Goal: Task Accomplishment & Management: Manage account settings

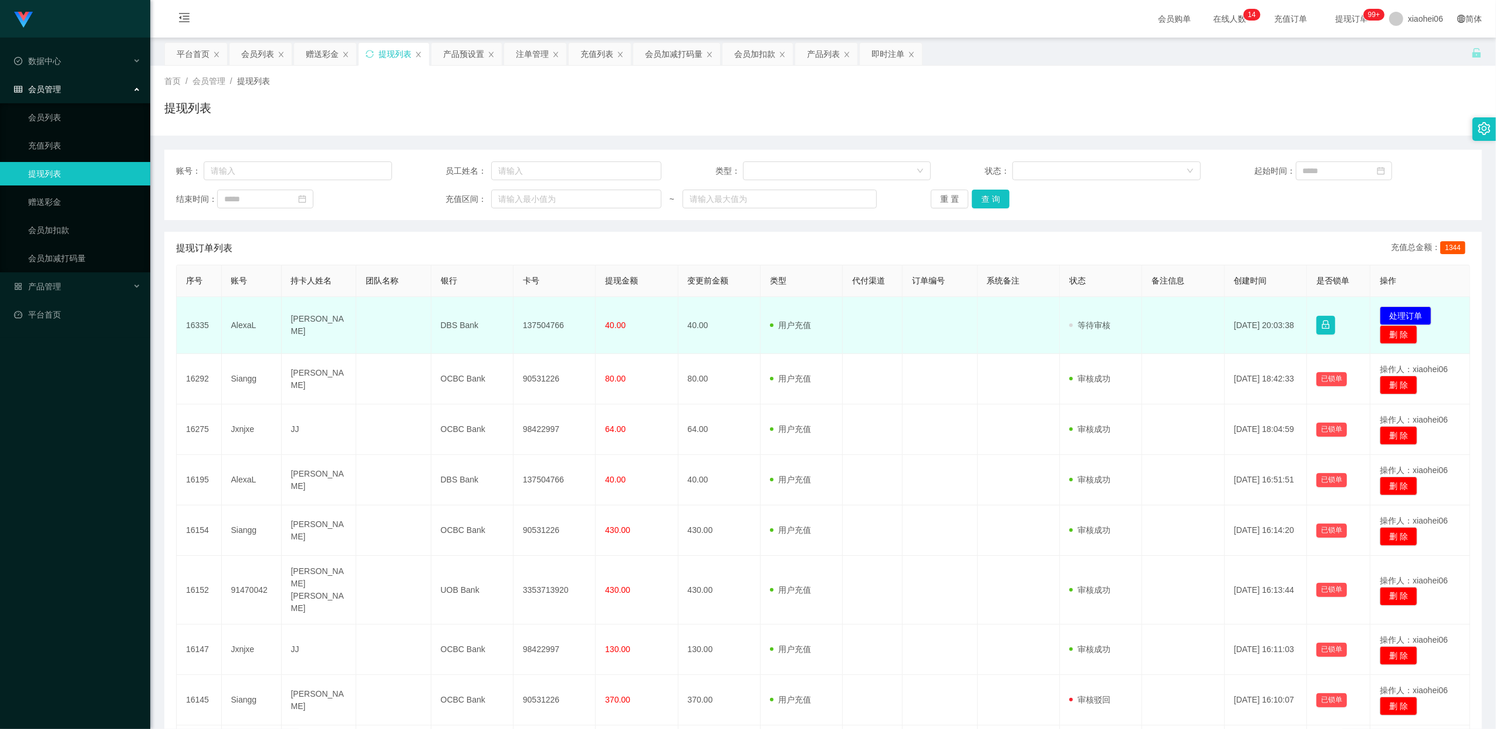
click at [539, 327] on td "137504766" at bounding box center [554, 325] width 82 height 57
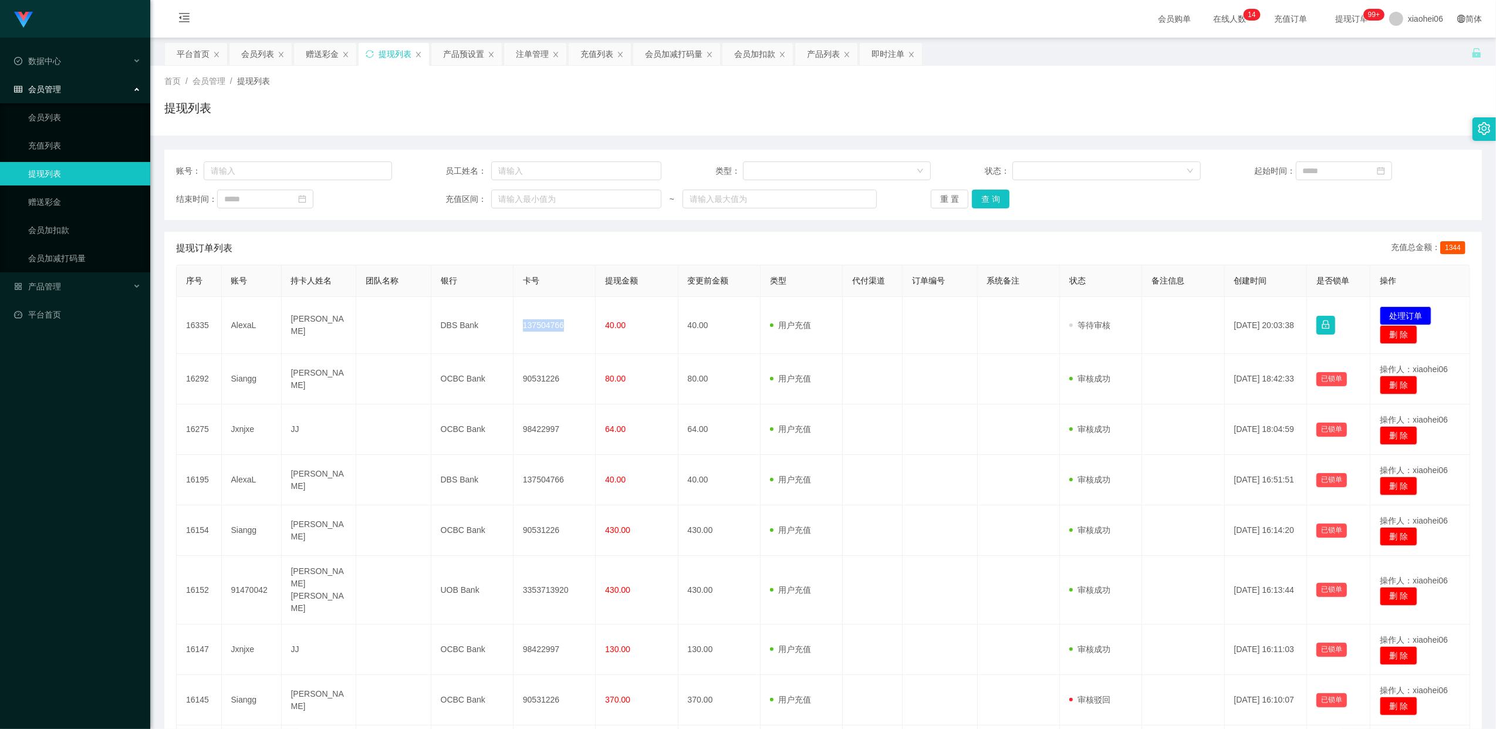
copy td "137504766"
click at [1402, 317] on button "处理订单" at bounding box center [1406, 315] width 52 height 19
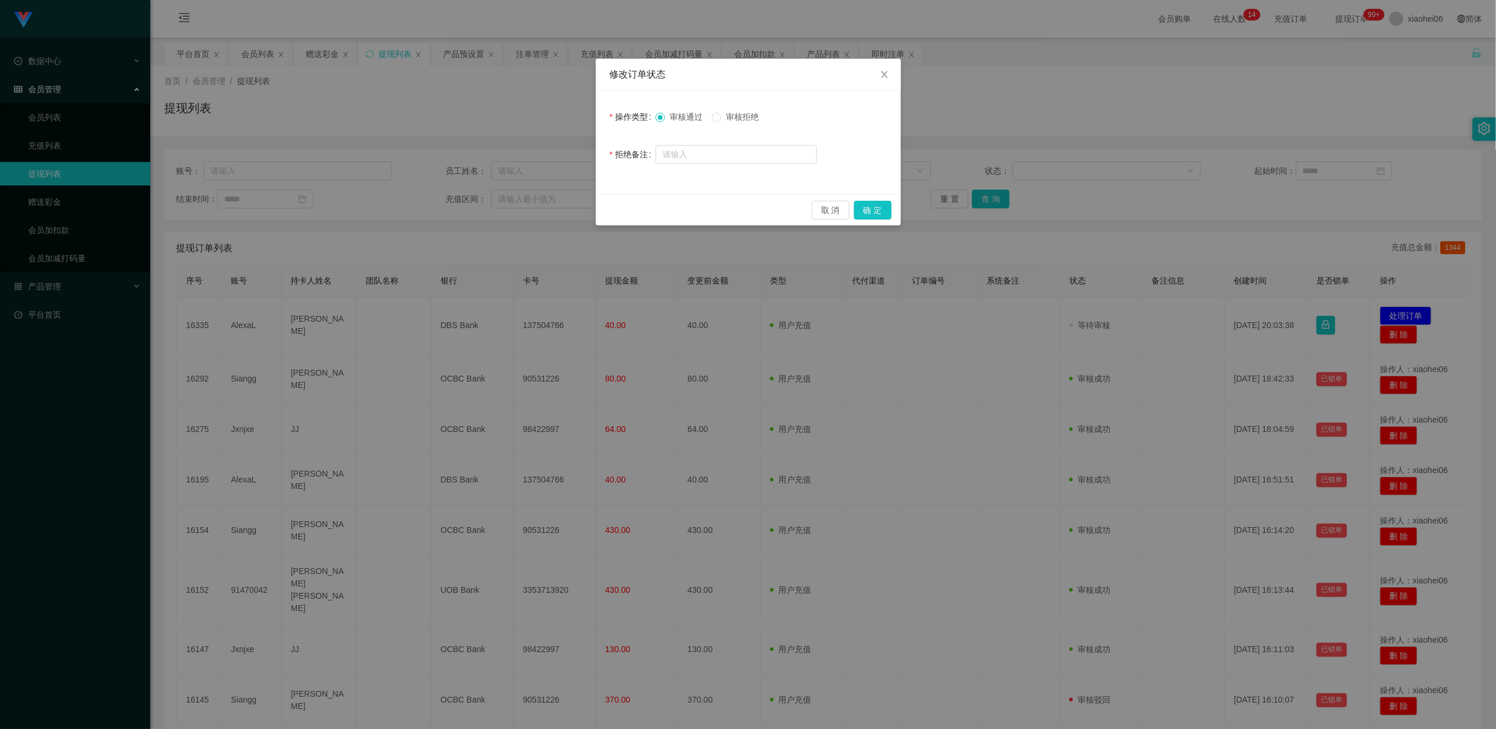
drag, startPoint x: 1040, startPoint y: 322, endPoint x: 1026, endPoint y: 325, distance: 13.8
click at [1040, 323] on div "修改订单状态 操作类型 审核通过 审核拒绝 拒绝备注 取 消 确 定" at bounding box center [748, 364] width 1496 height 729
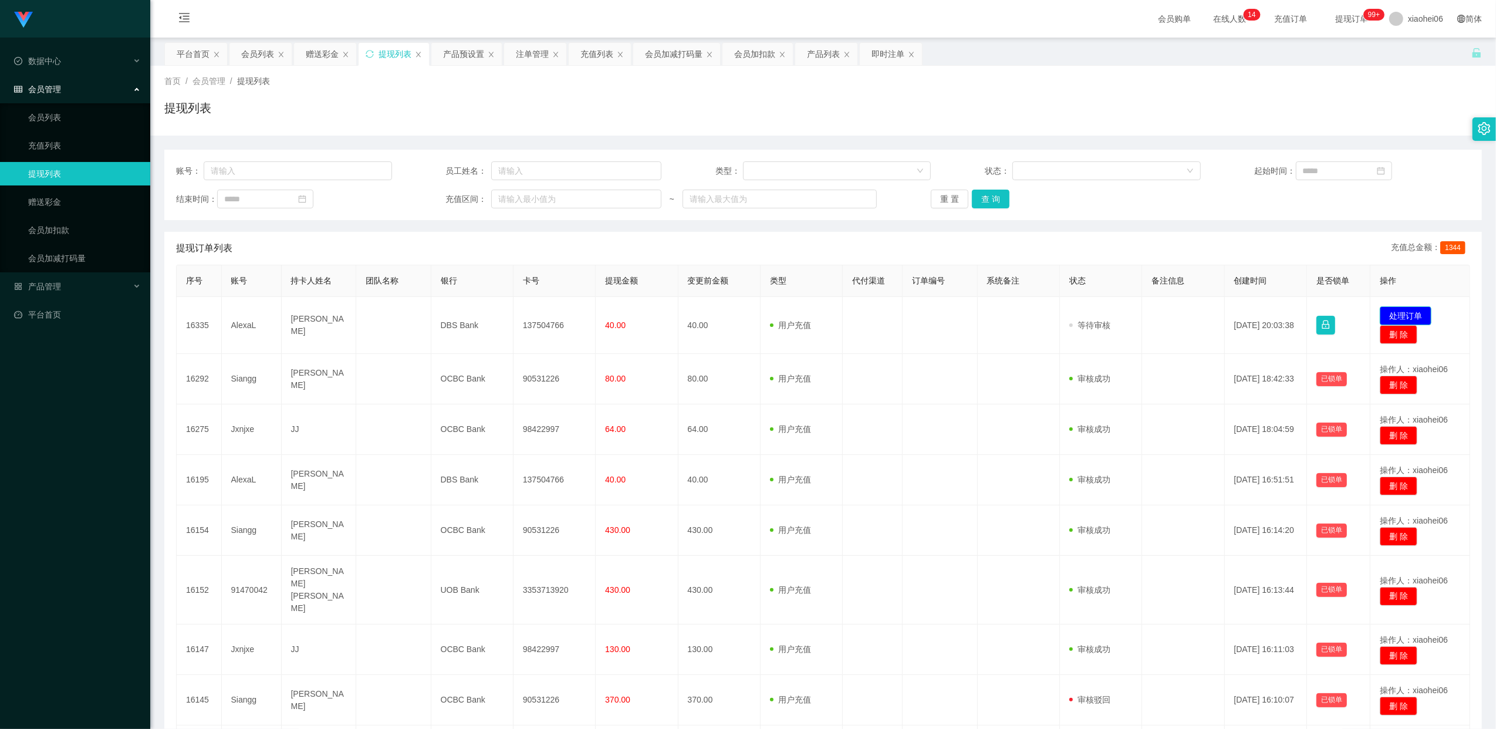
drag, startPoint x: 1400, startPoint y: 310, endPoint x: 1371, endPoint y: 313, distance: 28.9
click at [1400, 311] on button "处理订单" at bounding box center [1406, 315] width 52 height 19
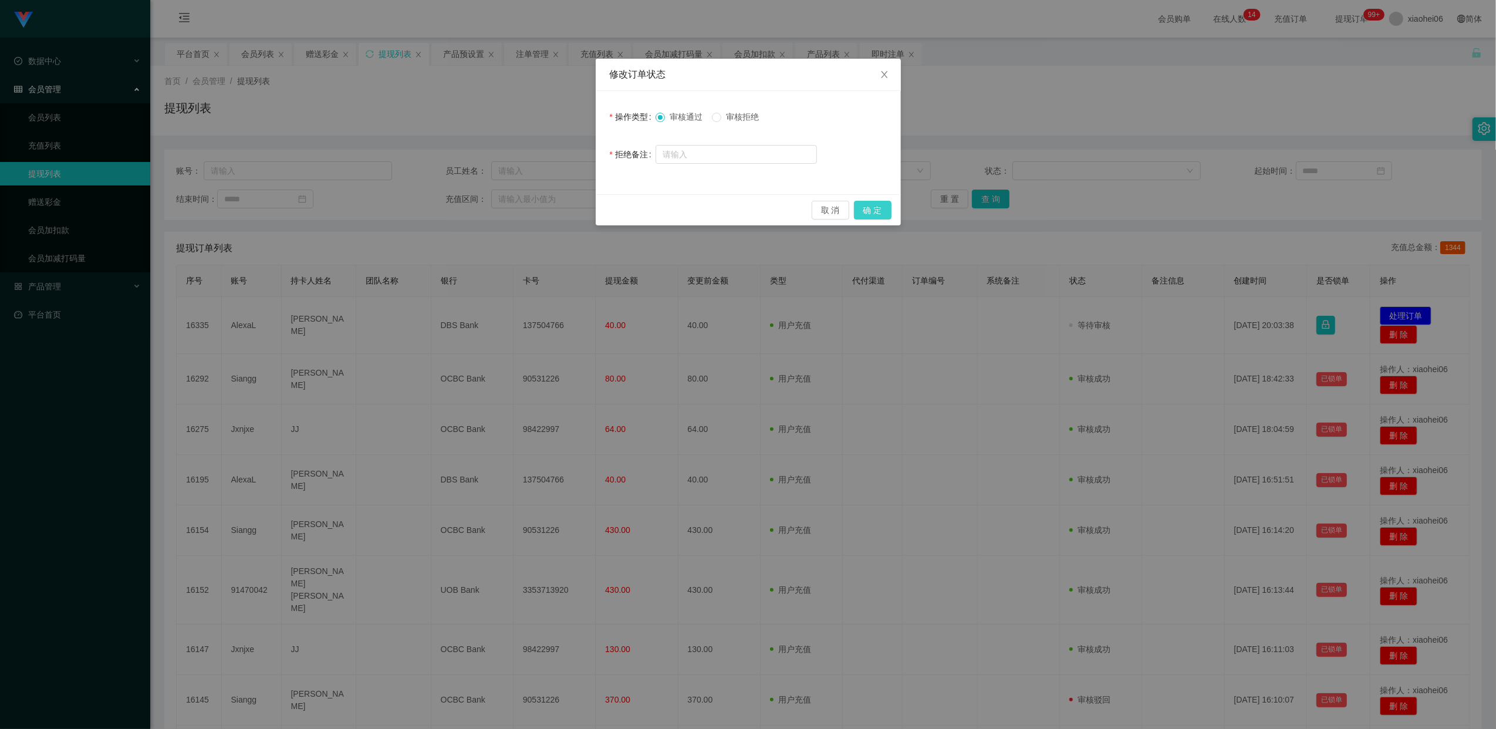
drag, startPoint x: 869, startPoint y: 214, endPoint x: 881, endPoint y: 222, distance: 14.5
click at [870, 214] on button "确 定" at bounding box center [873, 210] width 38 height 19
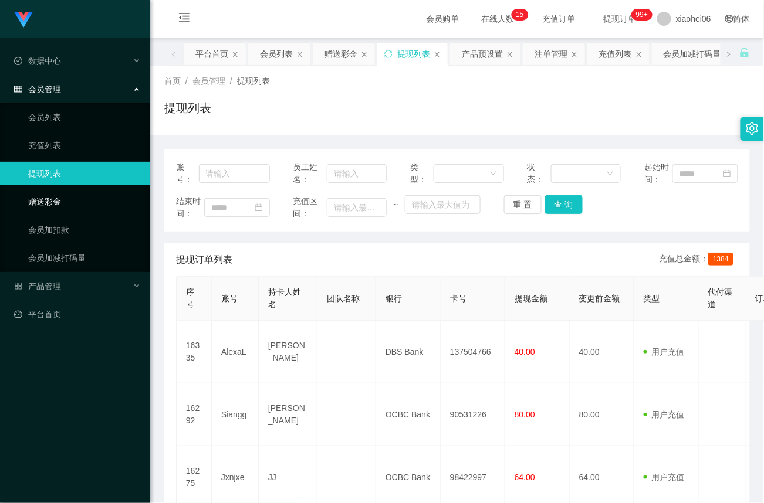
drag, startPoint x: 69, startPoint y: 202, endPoint x: 124, endPoint y: 177, distance: 61.4
click at [69, 202] on link "赠送彩金" at bounding box center [84, 201] width 113 height 23
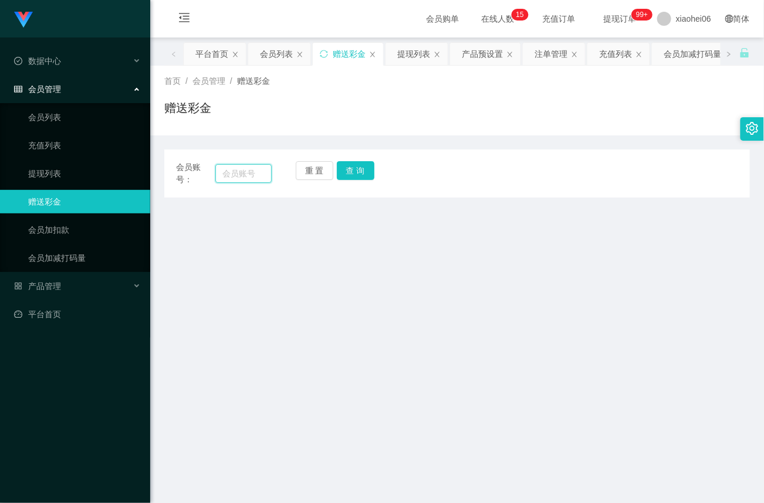
click at [229, 173] on input "text" at bounding box center [243, 173] width 56 height 19
paste input "AlexaL"
type input "AlexaL"
drag, startPoint x: 359, startPoint y: 167, endPoint x: 360, endPoint y: 179, distance: 11.8
click at [359, 167] on button "查 询" at bounding box center [356, 170] width 38 height 19
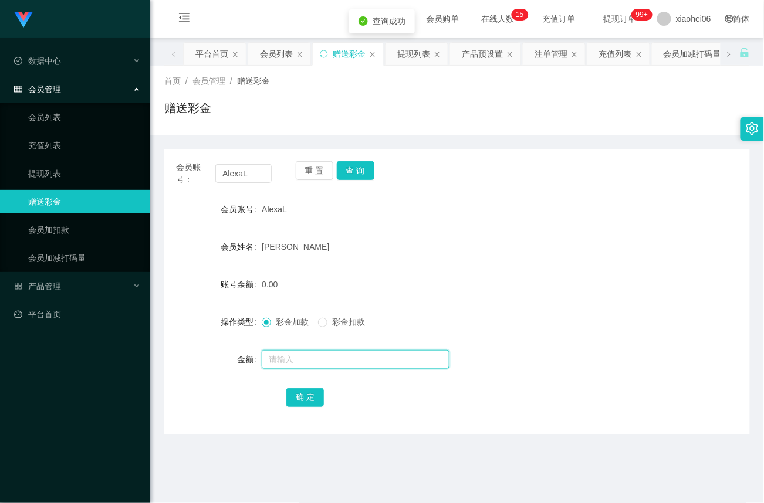
click at [284, 357] on input "text" at bounding box center [356, 359] width 188 height 19
type input "40"
click at [303, 403] on button "确 定" at bounding box center [305, 397] width 38 height 19
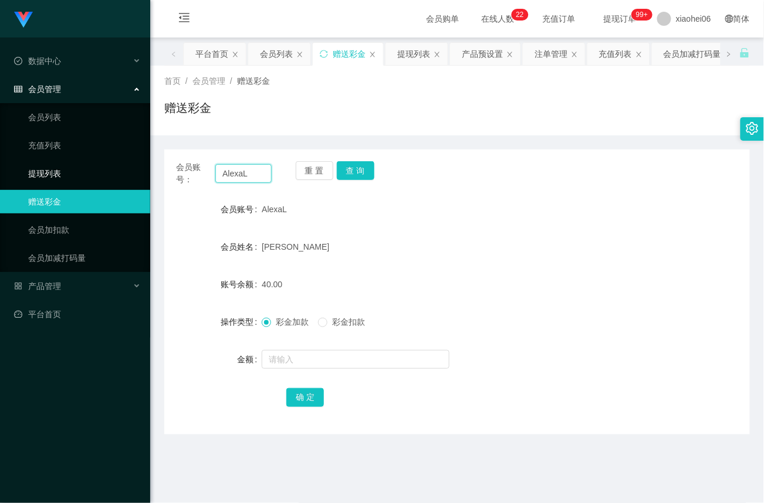
drag, startPoint x: 264, startPoint y: 174, endPoint x: 68, endPoint y: 168, distance: 196.1
click at [61, 172] on section "Jingdong工作台代理端 数据中心 会员管理 会员列表 充值列表 提现列表 赠送彩金 会员加扣款 会员加减打码量 产品管理 平台首页 保存配置 重置配置 …" at bounding box center [382, 356] width 764 height 712
paste input "91470042"
type input "91470042"
click at [369, 171] on button "查 询" at bounding box center [356, 170] width 38 height 19
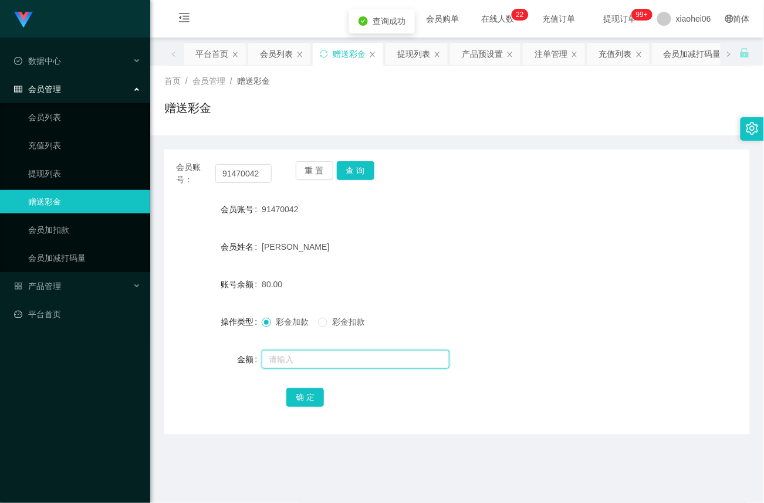
click at [295, 359] on input "text" at bounding box center [356, 359] width 188 height 19
type input "40"
click at [306, 394] on button "确 定" at bounding box center [305, 397] width 38 height 19
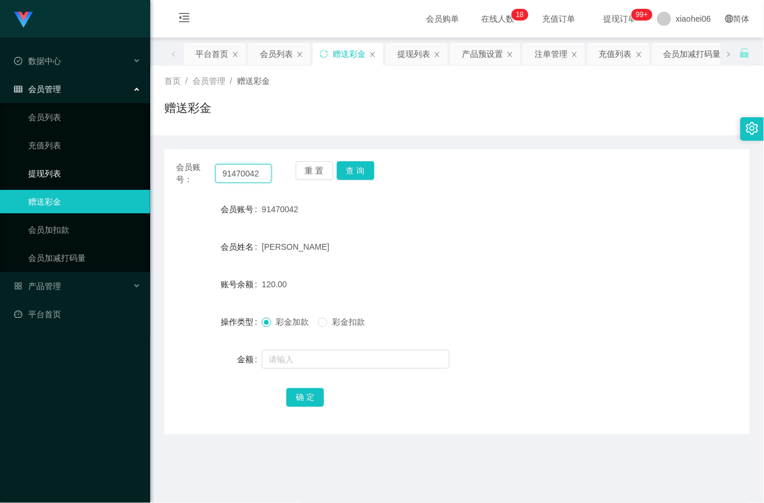
drag, startPoint x: 262, startPoint y: 170, endPoint x: 19, endPoint y: 174, distance: 242.4
click at [15, 174] on section "Jingdong工作台代理端 数据中心 会员管理 会员列表 充值列表 提现列表 赠送彩金 会员加扣款 会员加减打码量 产品管理 平台首页 保存配置 重置配置 …" at bounding box center [382, 356] width 764 height 712
paste input "Jxnjxe"
type input "Jxnjxe"
click at [358, 177] on button "查 询" at bounding box center [356, 170] width 38 height 19
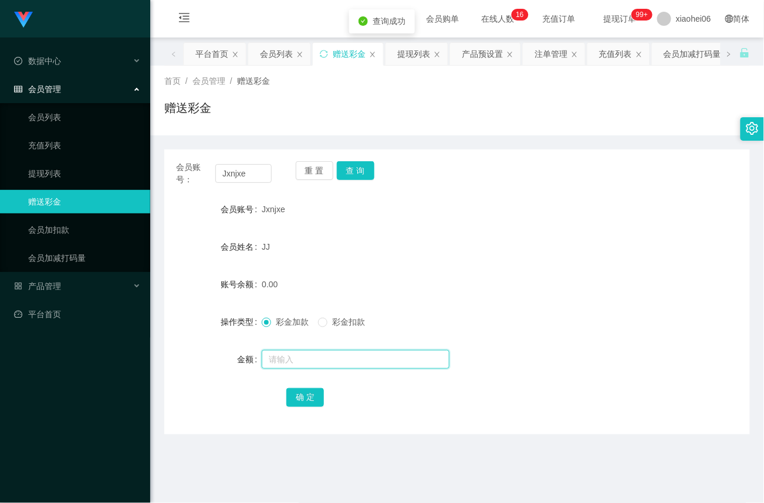
click at [275, 359] on input "text" at bounding box center [356, 359] width 188 height 19
type input "56"
click at [313, 406] on button "确 定" at bounding box center [305, 397] width 38 height 19
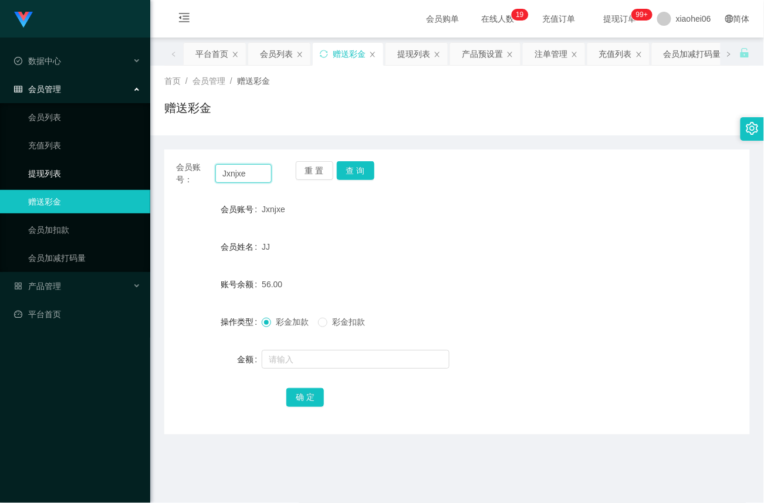
drag, startPoint x: 251, startPoint y: 170, endPoint x: 55, endPoint y: 178, distance: 196.2
click at [55, 178] on section "Jingdong工作台代理端 数据中心 会员管理 会员列表 充值列表 提现列表 赠送彩金 会员加扣款 会员加减打码量 产品管理 平台首页 保存配置 重置配置 …" at bounding box center [382, 356] width 764 height 712
paste input "Siangg"
type input "Siangg"
drag, startPoint x: 371, startPoint y: 170, endPoint x: 369, endPoint y: 183, distance: 13.7
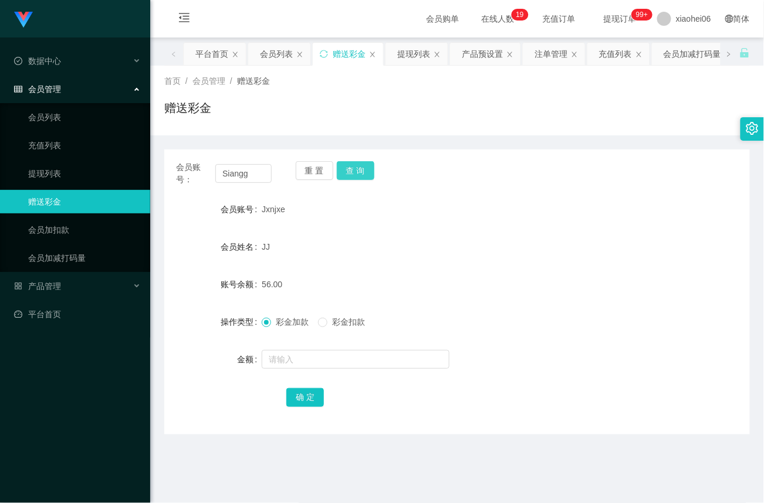
click at [370, 170] on button "查 询" at bounding box center [356, 170] width 38 height 19
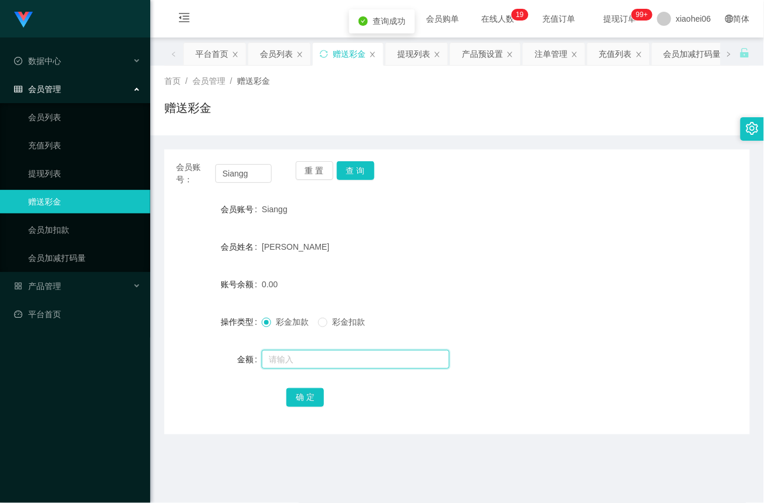
click at [305, 364] on input "text" at bounding box center [356, 359] width 188 height 19
type input "40"
click at [311, 407] on div "确 定" at bounding box center [457, 397] width 342 height 23
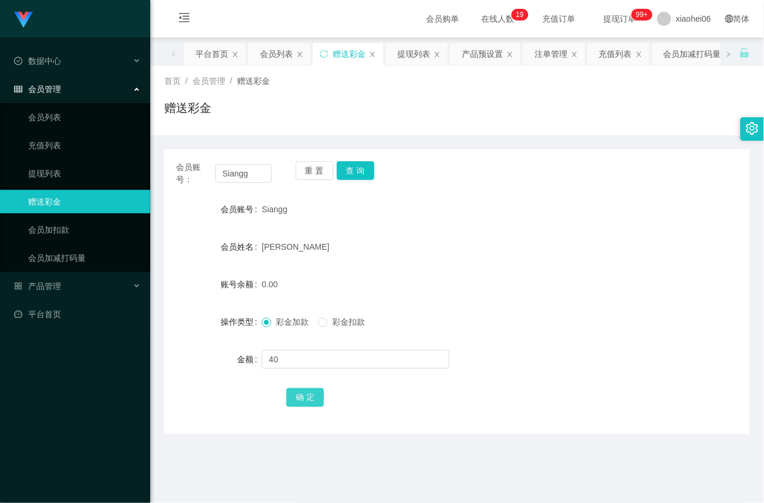
click at [310, 391] on button "确 定" at bounding box center [305, 397] width 38 height 19
click at [58, 169] on link "提现列表" at bounding box center [84, 173] width 113 height 23
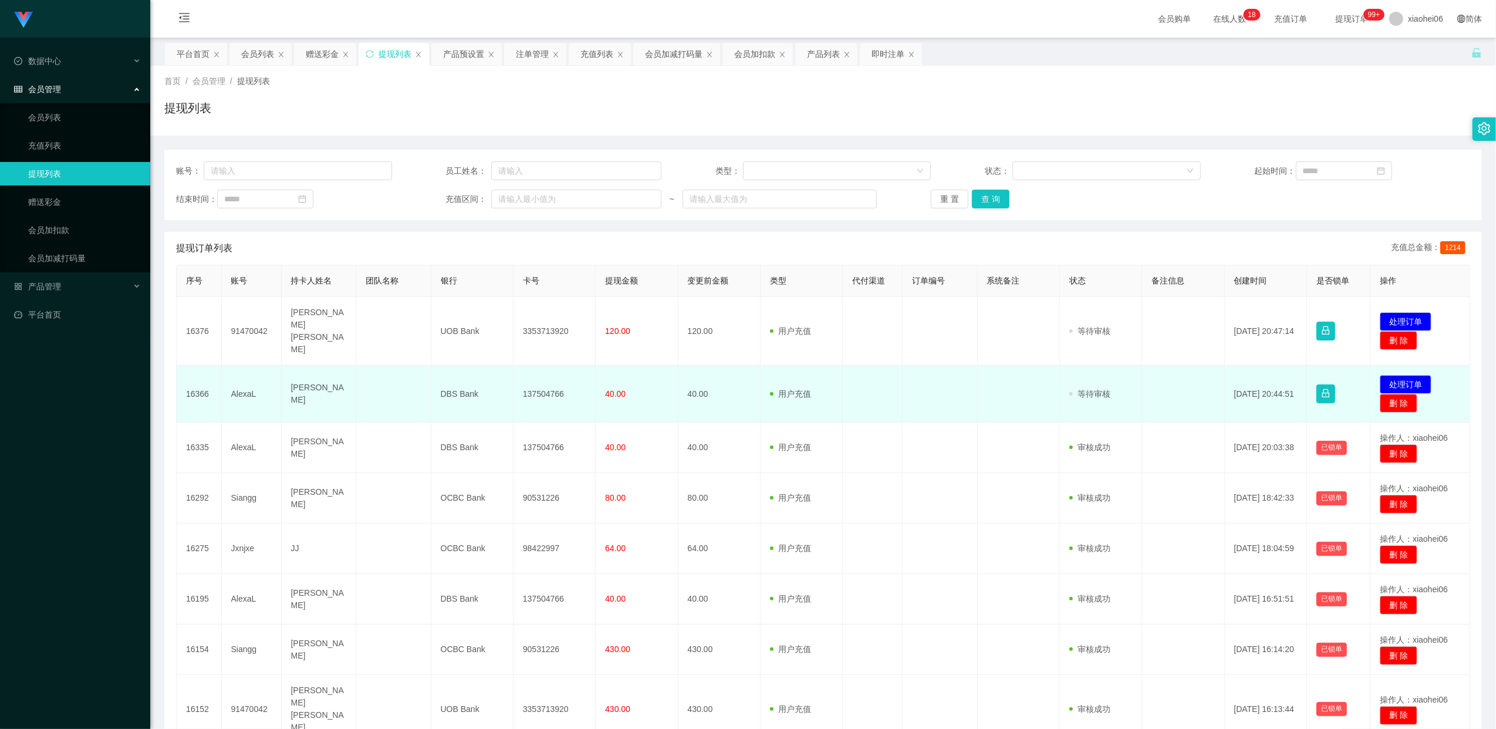
click at [556, 381] on td "137504766" at bounding box center [554, 394] width 82 height 57
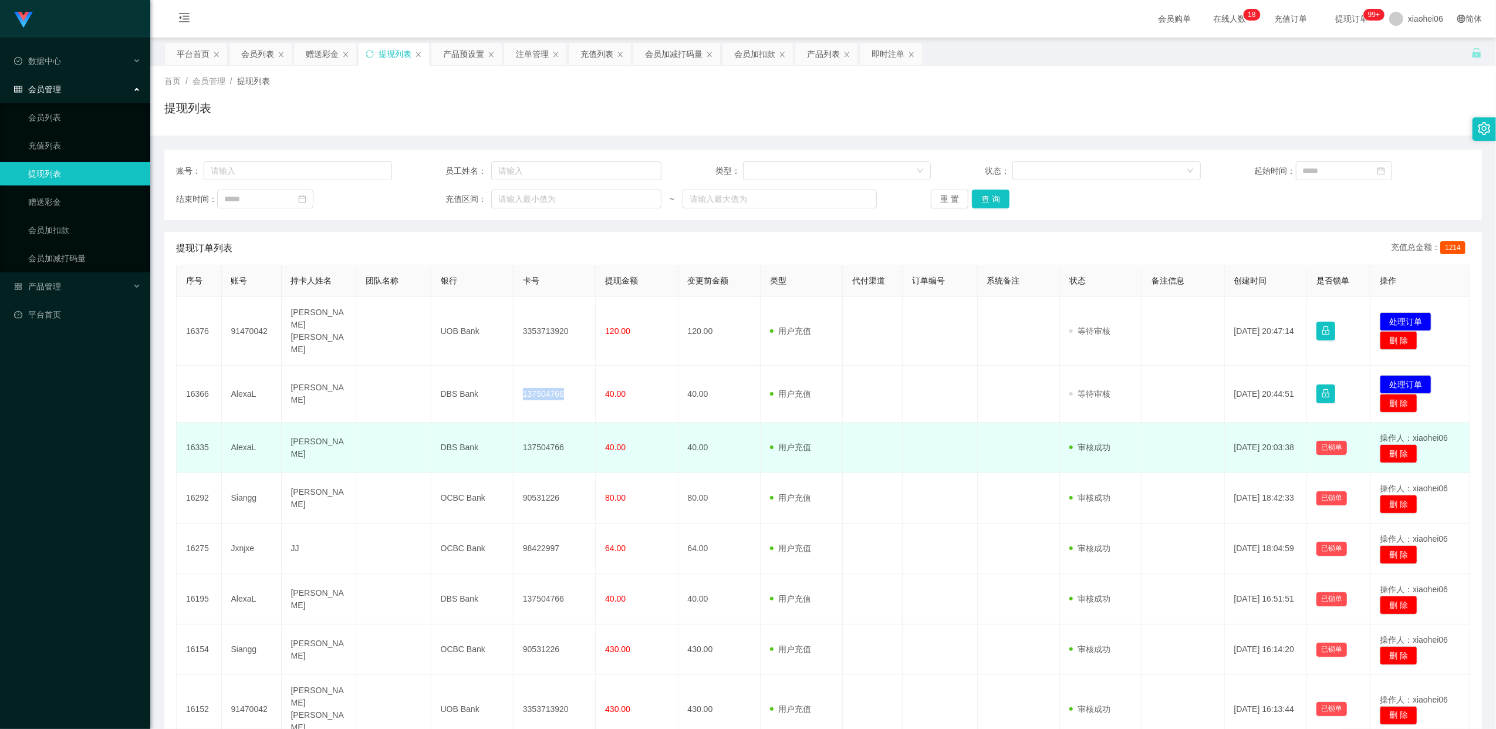
copy td "137504766"
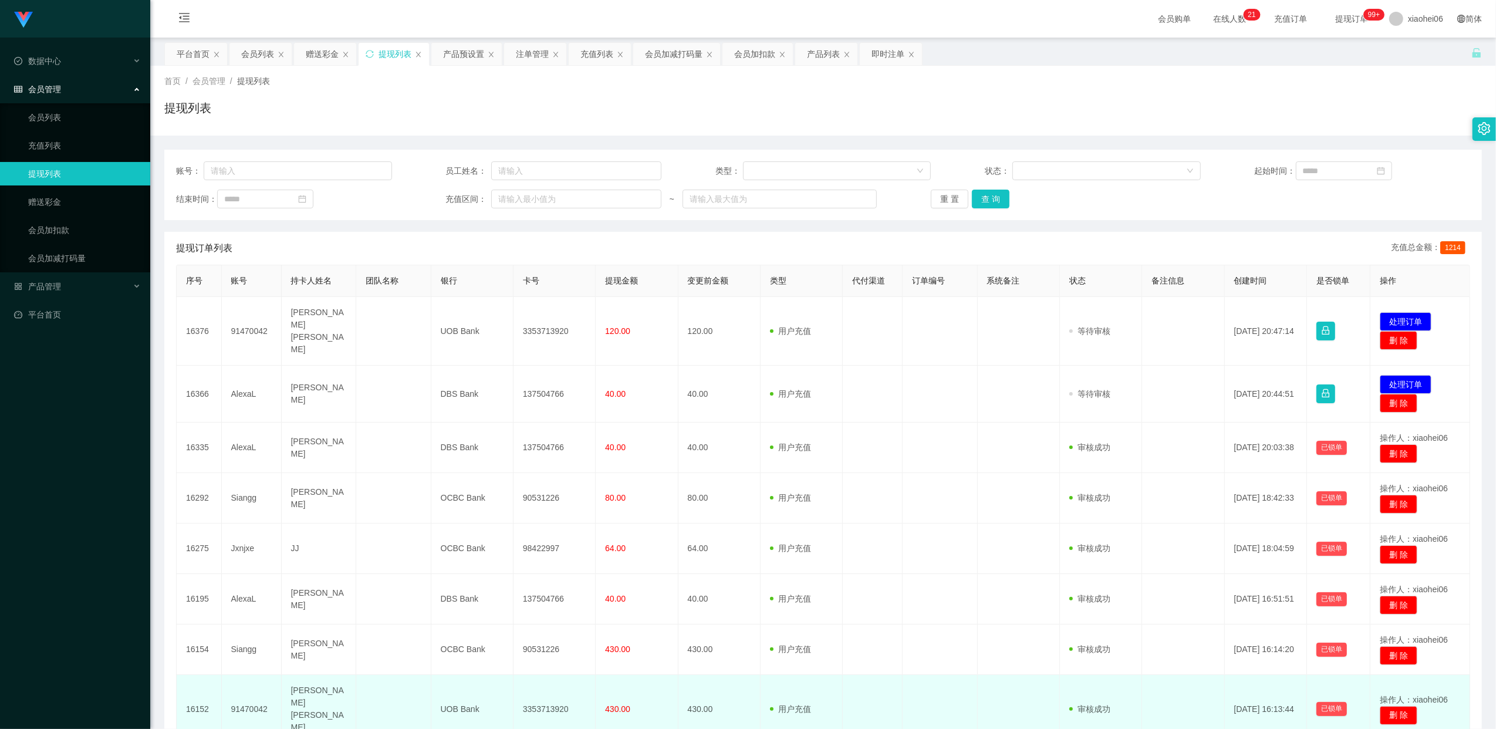
click at [660, 675] on td "430.00" at bounding box center [637, 709] width 82 height 69
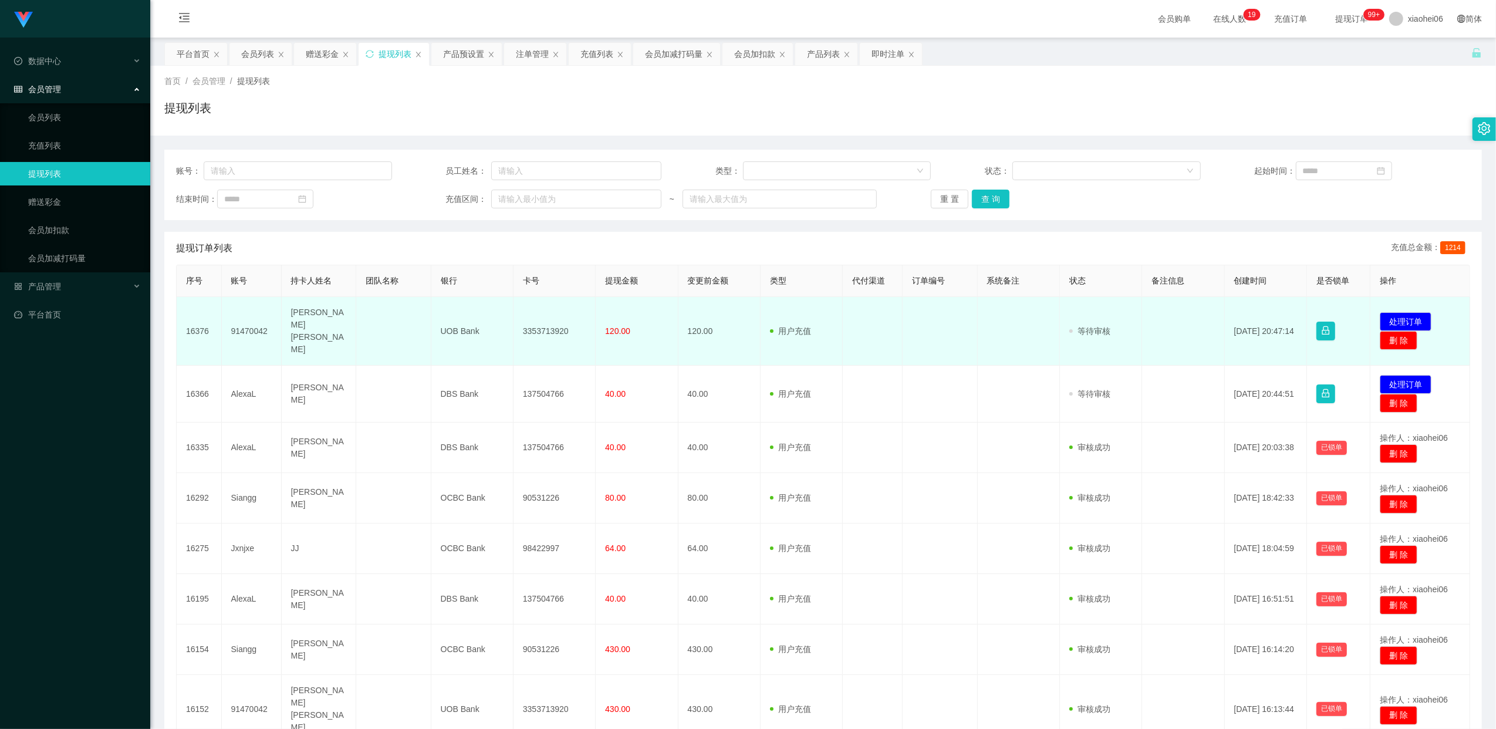
click at [555, 324] on td "3353713920" at bounding box center [554, 331] width 82 height 69
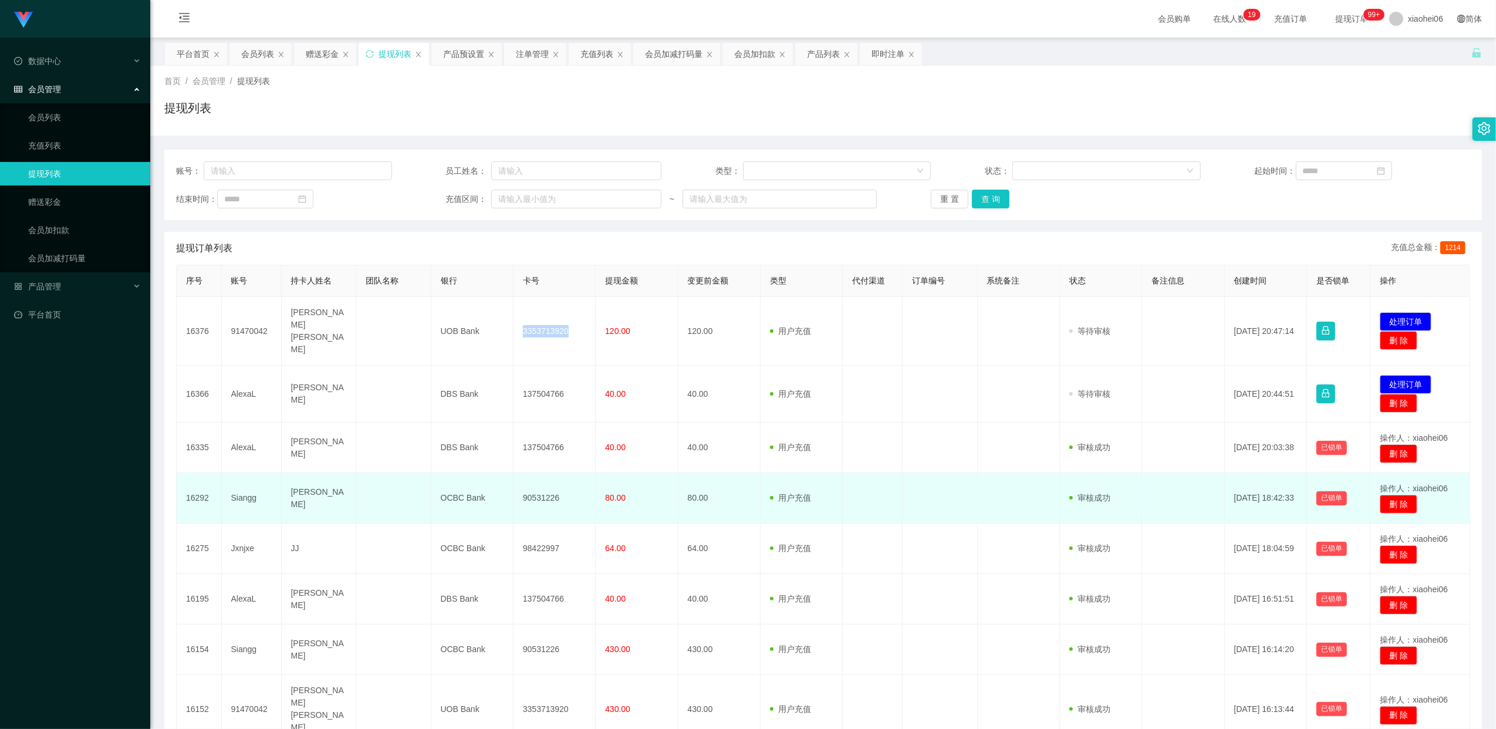
copy td "3353713920"
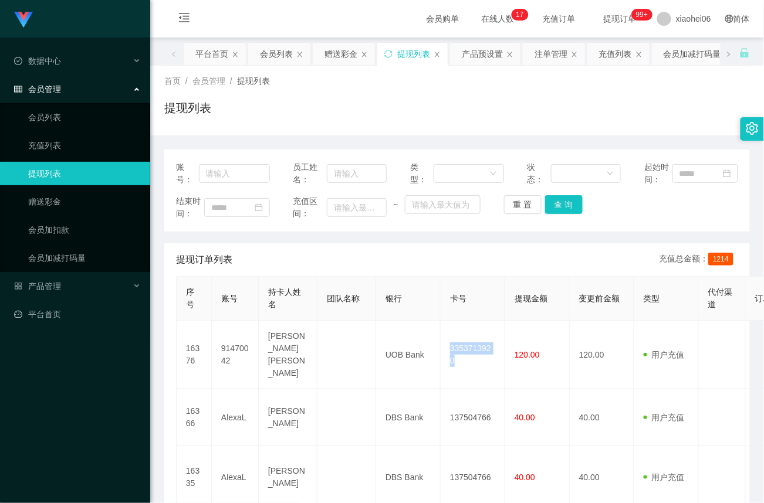
click at [475, 111] on div "提现列表" at bounding box center [457, 112] width 586 height 27
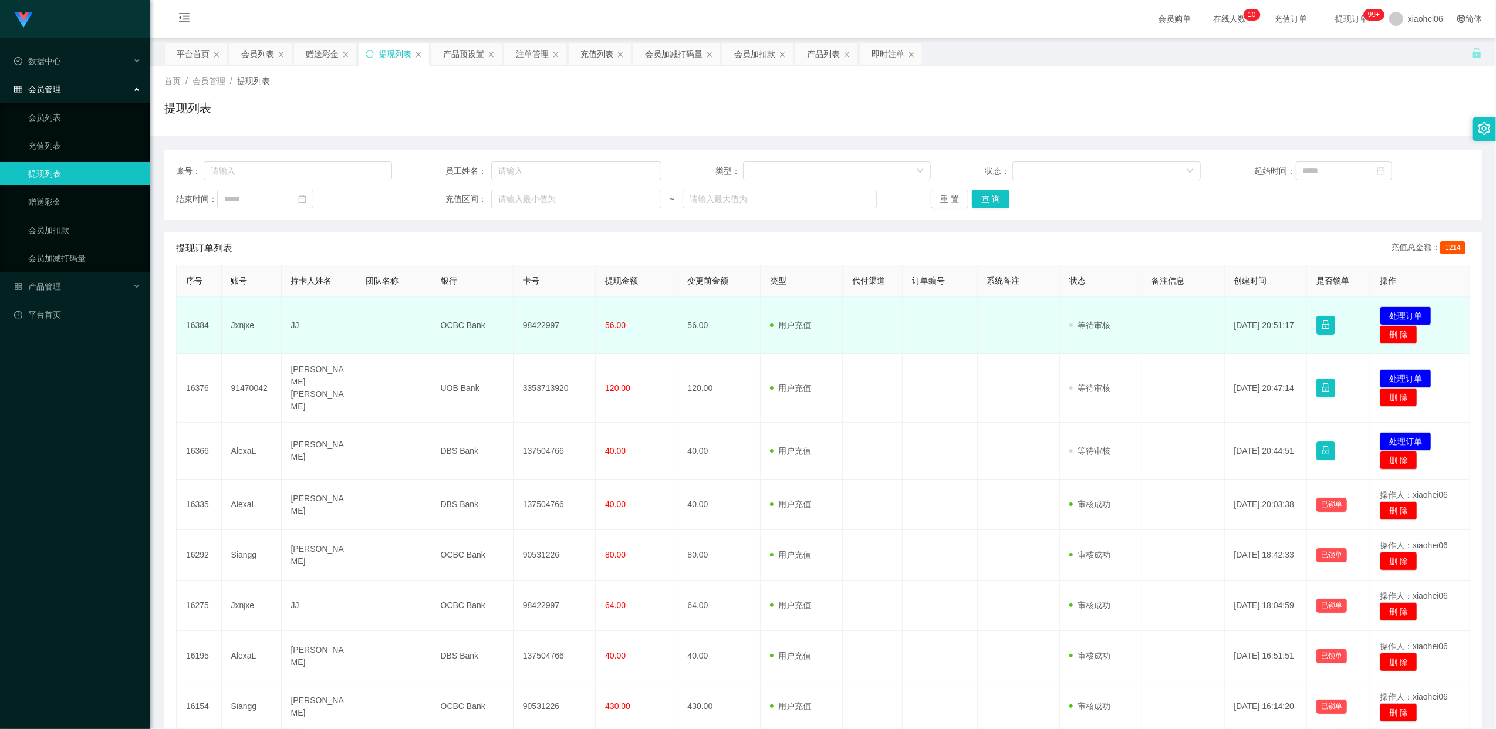
click at [557, 327] on td "98422997" at bounding box center [554, 325] width 82 height 57
drag, startPoint x: 557, startPoint y: 327, endPoint x: 543, endPoint y: 325, distance: 14.3
click at [557, 327] on td "98422997" at bounding box center [554, 325] width 82 height 57
click at [543, 325] on td "98422997" at bounding box center [554, 325] width 82 height 57
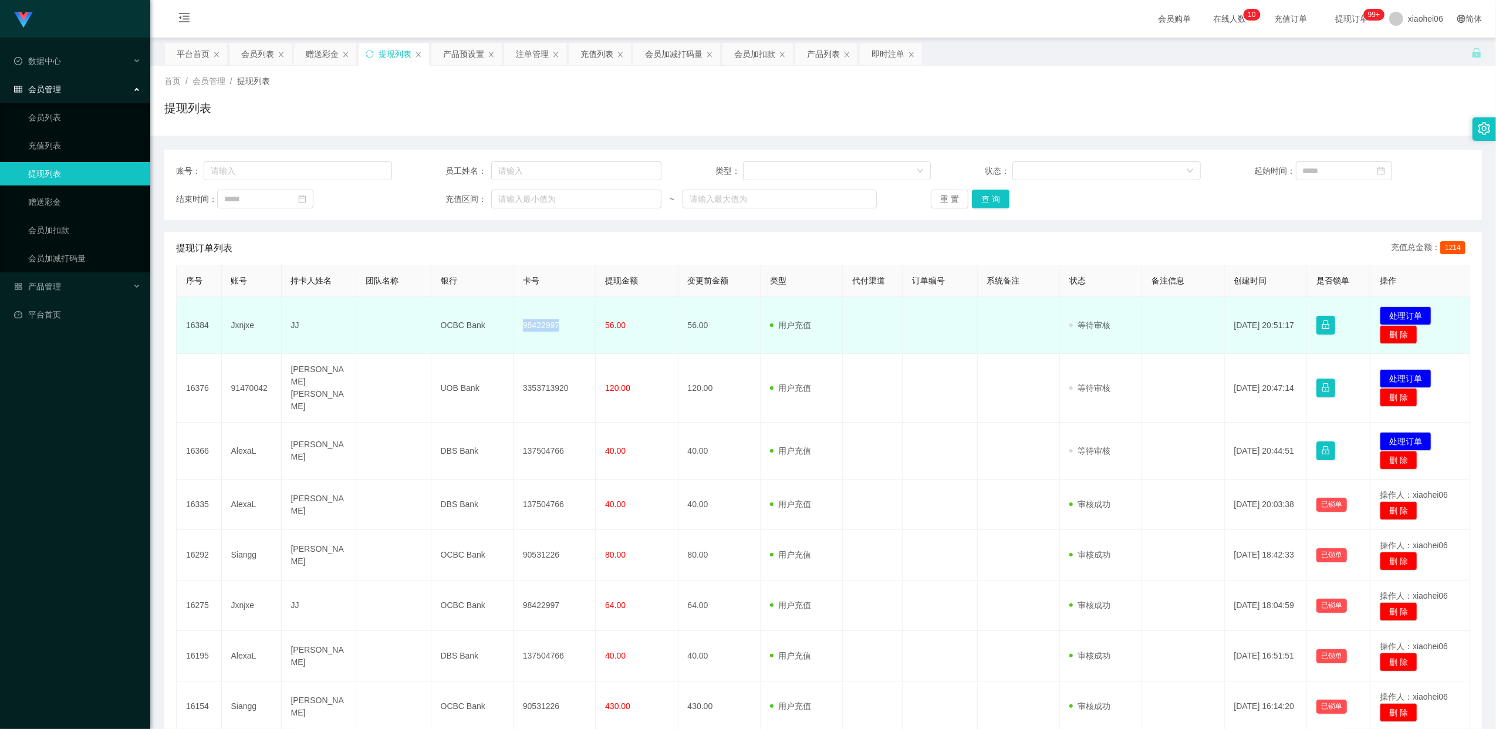
copy td "98422997"
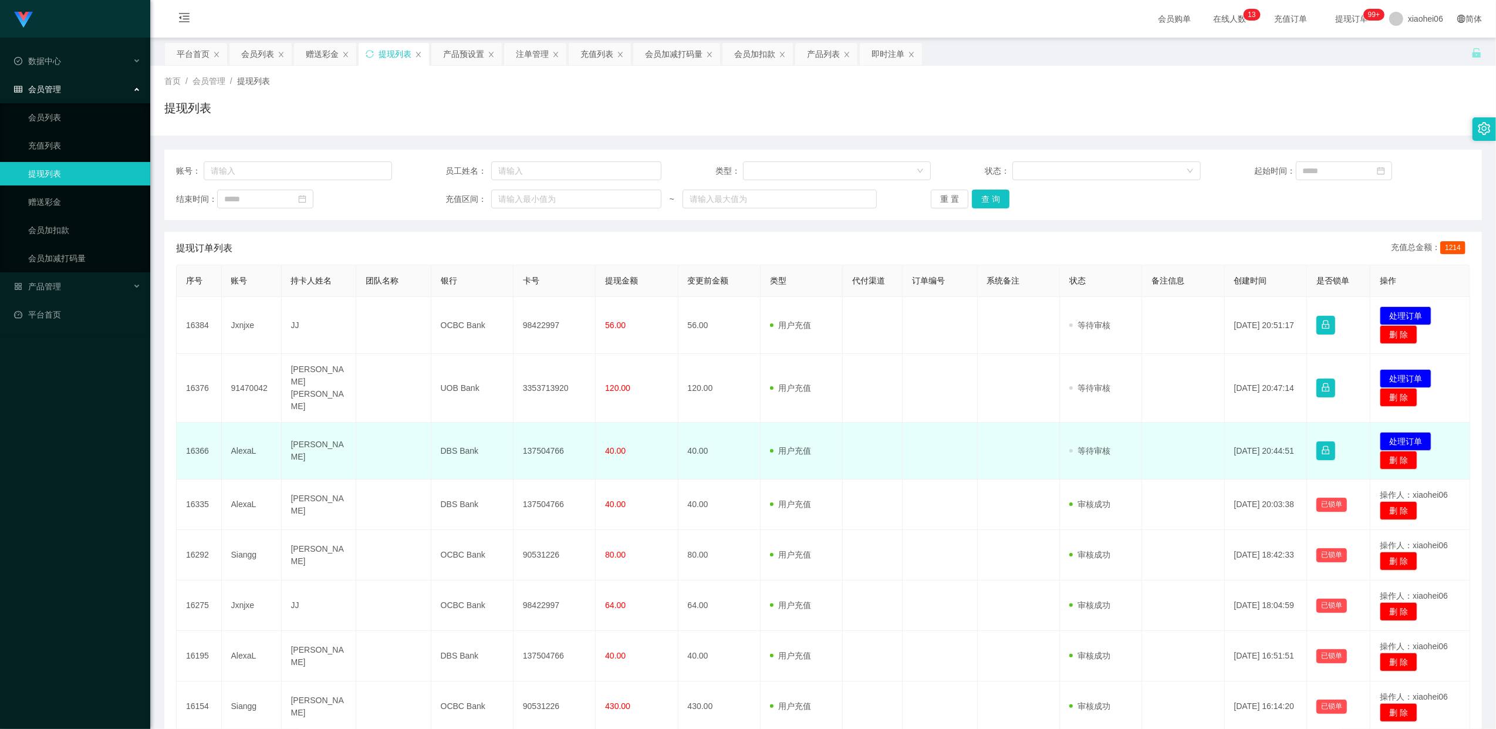
click at [530, 438] on td "137504766" at bounding box center [554, 451] width 82 height 57
copy td "137504766"
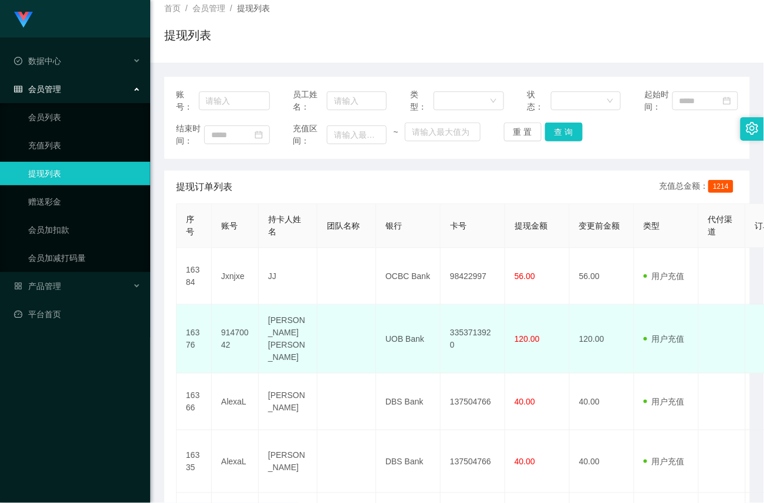
scroll to position [75, 0]
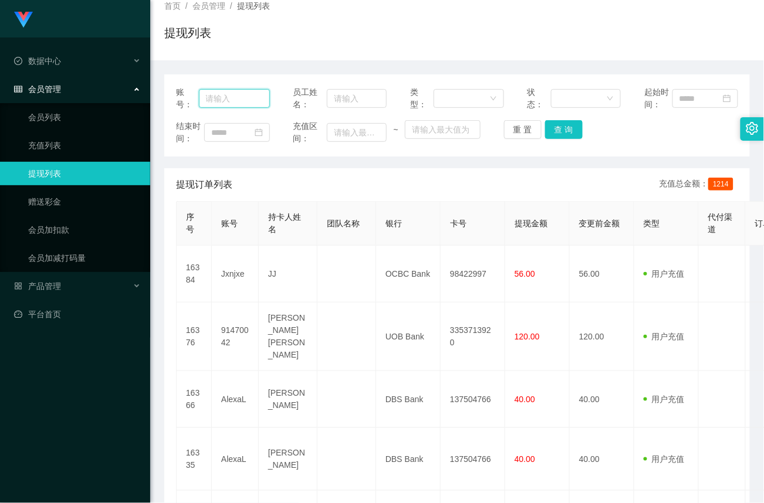
click at [234, 100] on input "text" at bounding box center [234, 98] width 71 height 19
paste input "Siangg"
type input "Siangg"
drag, startPoint x: 559, startPoint y: 128, endPoint x: 573, endPoint y: 162, distance: 36.8
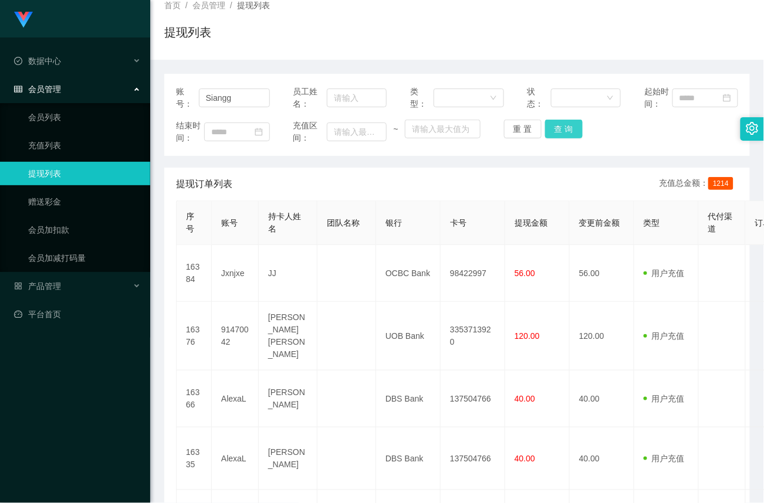
click at [561, 131] on button "查 询" at bounding box center [564, 129] width 38 height 19
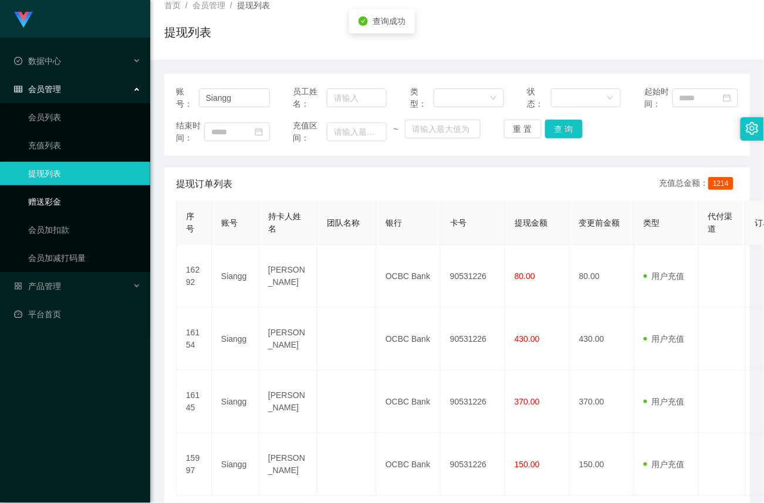
drag, startPoint x: 46, startPoint y: 203, endPoint x: 107, endPoint y: 185, distance: 63.5
click at [48, 203] on link "赠送彩金" at bounding box center [84, 201] width 113 height 23
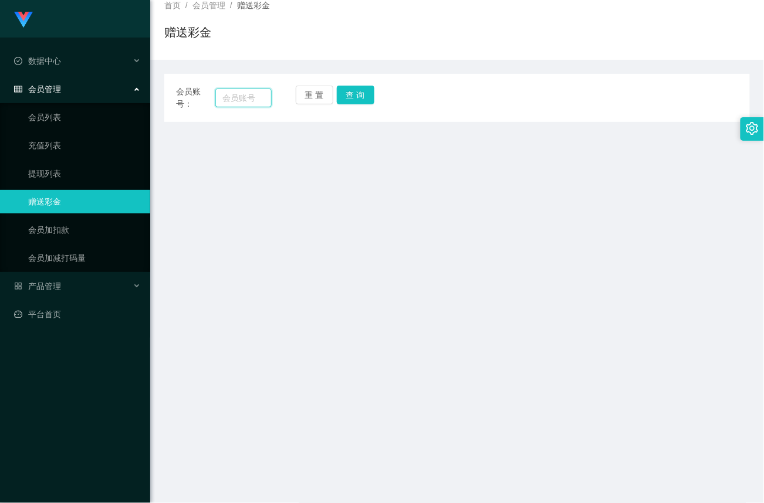
drag, startPoint x: 244, startPoint y: 97, endPoint x: 252, endPoint y: 97, distance: 8.2
click at [244, 97] on input "text" at bounding box center [243, 98] width 56 height 19
paste input "Siangg"
type input "Siangg"
click at [358, 97] on button "查 询" at bounding box center [356, 95] width 38 height 19
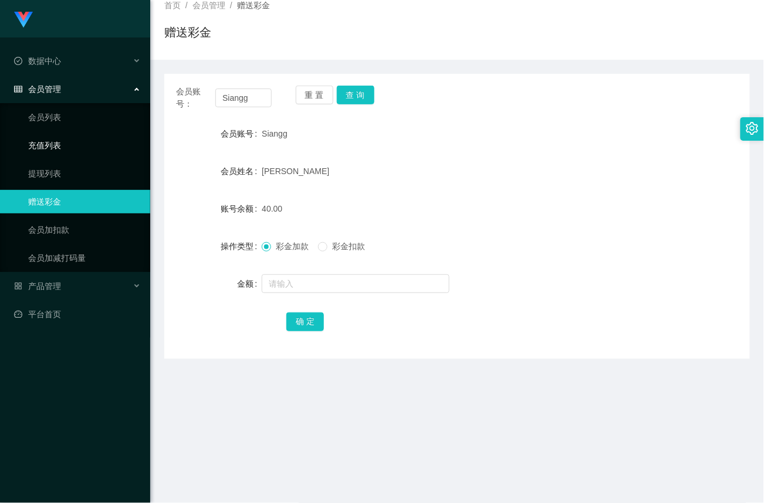
click at [48, 143] on link "充值列表" at bounding box center [84, 145] width 113 height 23
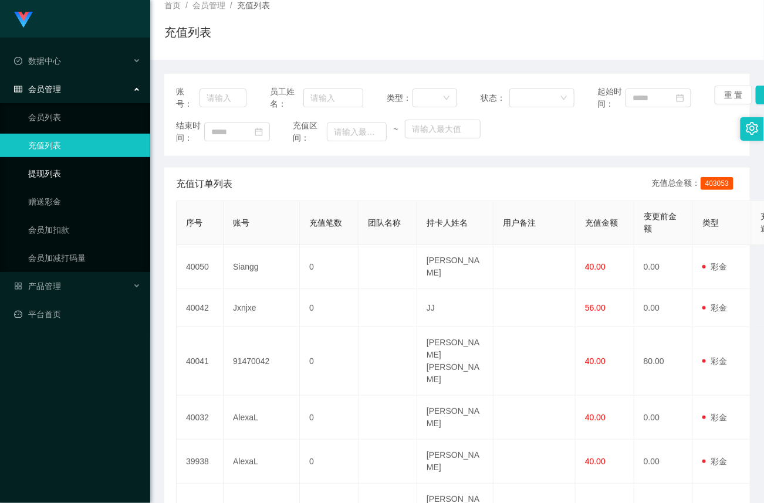
click at [50, 172] on link "提现列表" at bounding box center [84, 173] width 113 height 23
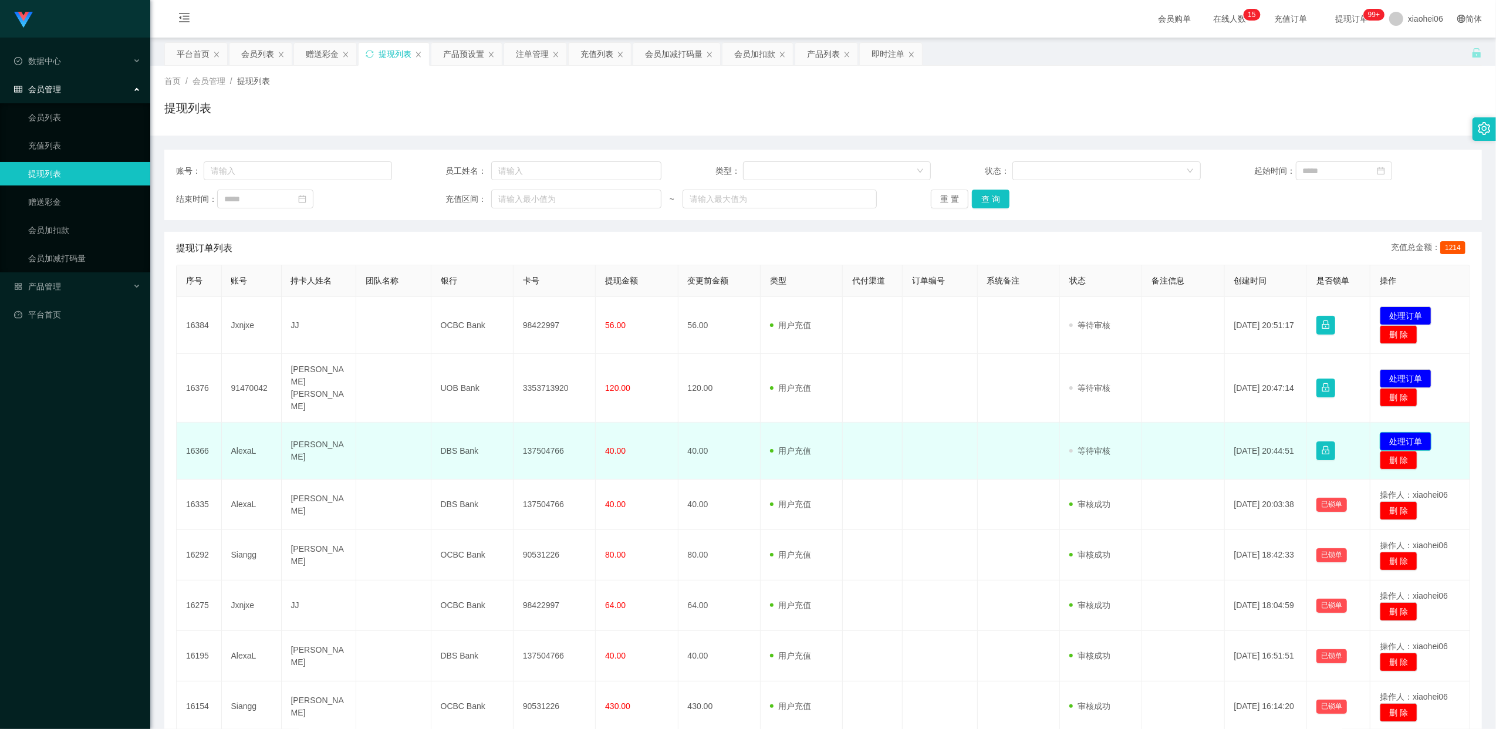
click at [1399, 432] on button "处理订单" at bounding box center [1406, 441] width 52 height 19
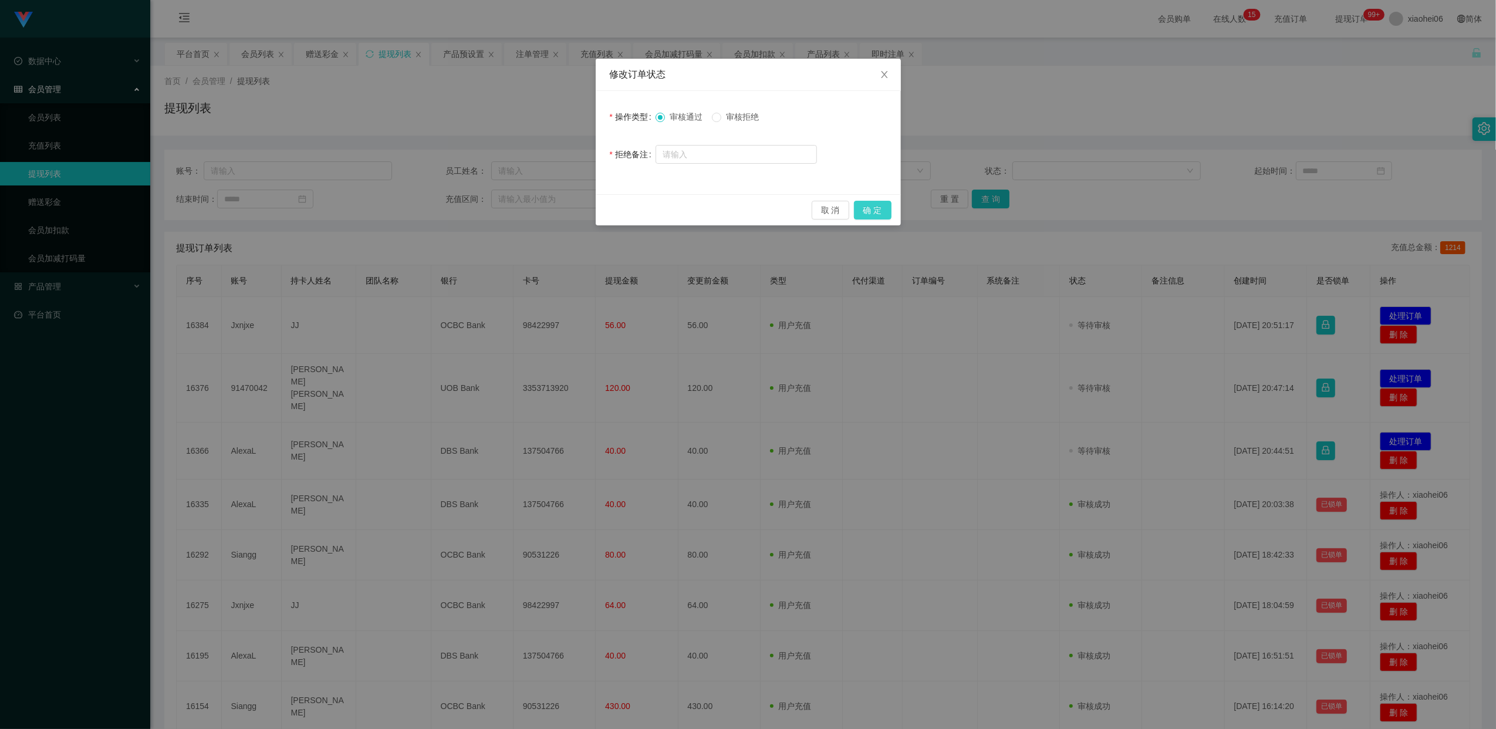
click at [879, 214] on button "确 定" at bounding box center [873, 210] width 38 height 19
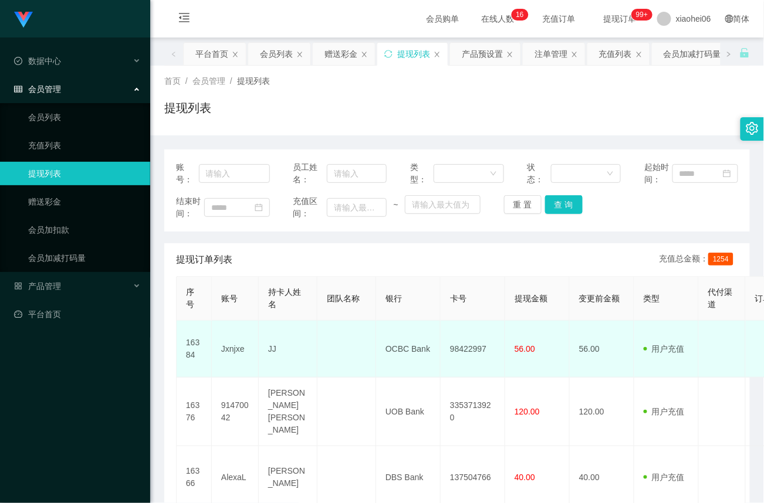
click at [475, 353] on td "98422997" at bounding box center [473, 349] width 65 height 57
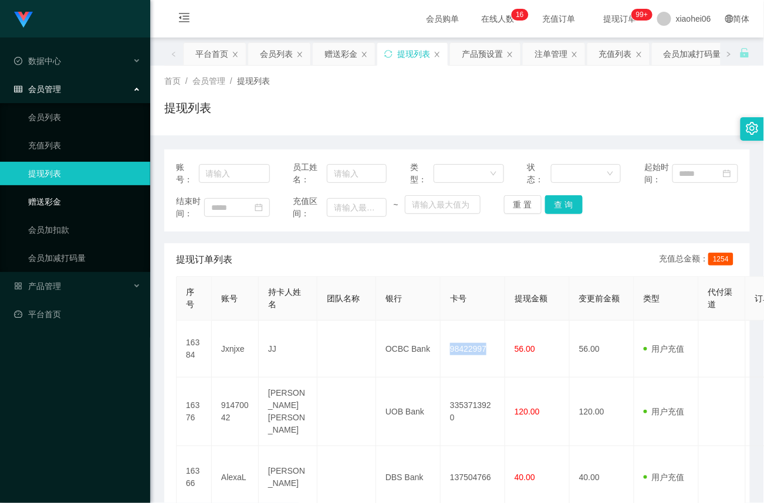
copy td "98422997"
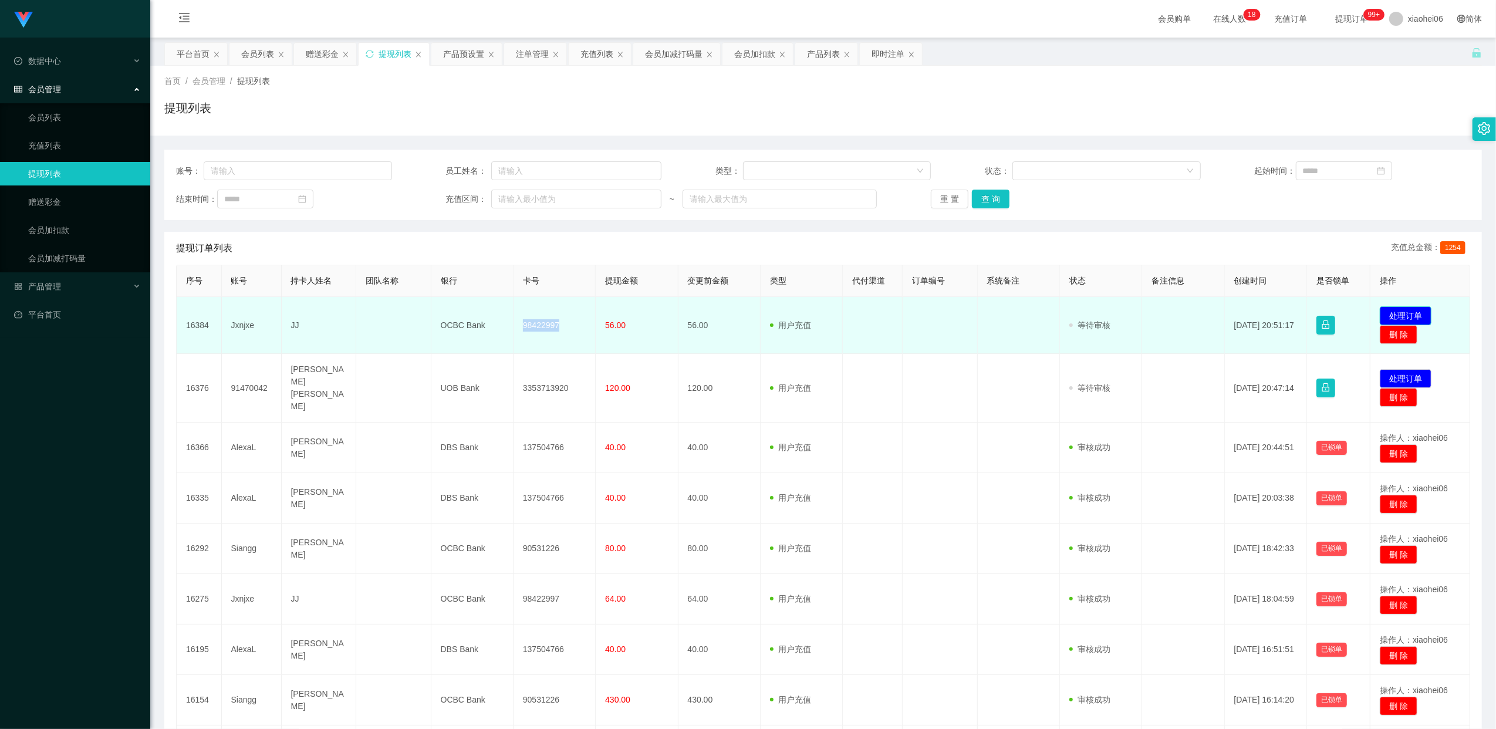
click at [1402, 316] on button "处理订单" at bounding box center [1406, 315] width 52 height 19
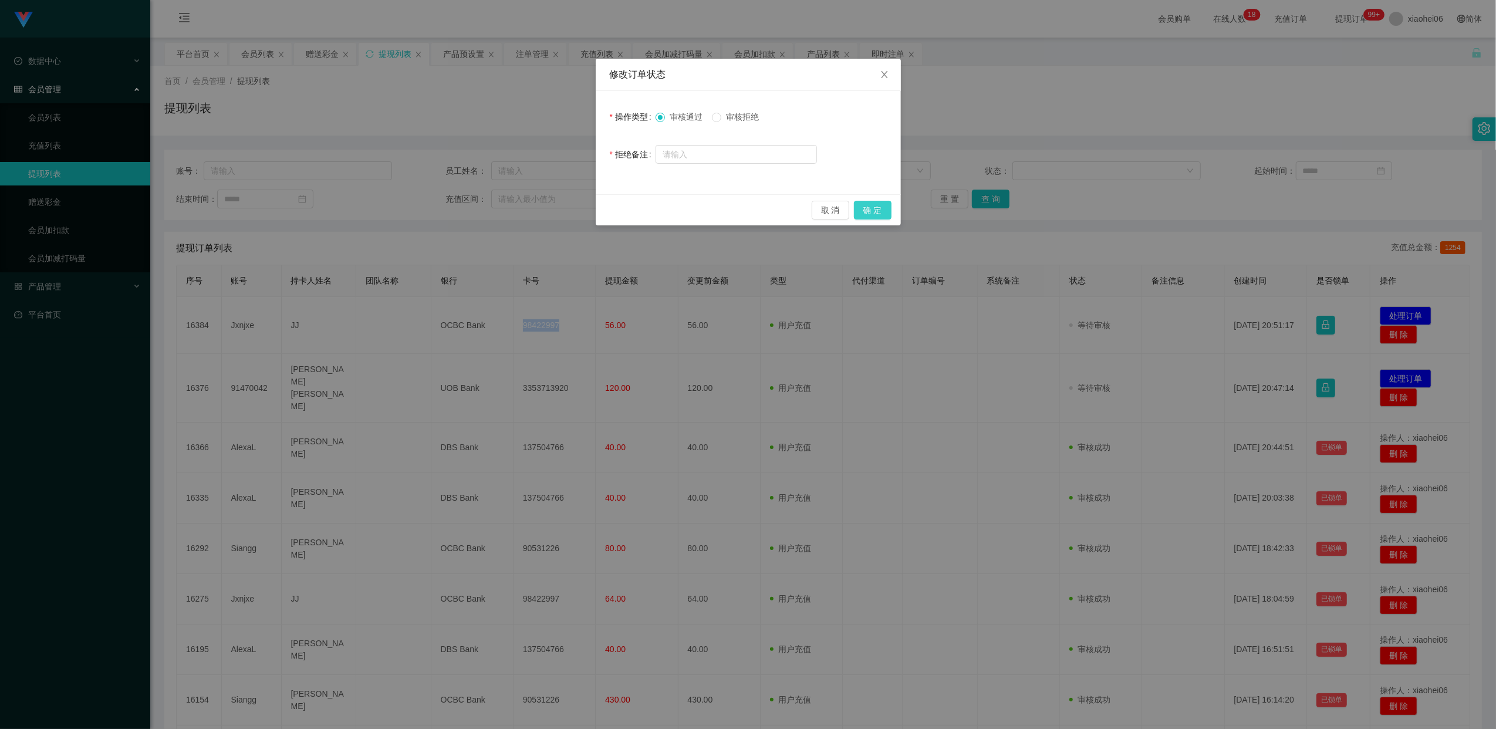
drag, startPoint x: 878, startPoint y: 215, endPoint x: 946, endPoint y: 317, distance: 123.2
click at [878, 217] on button "确 定" at bounding box center [873, 210] width 38 height 19
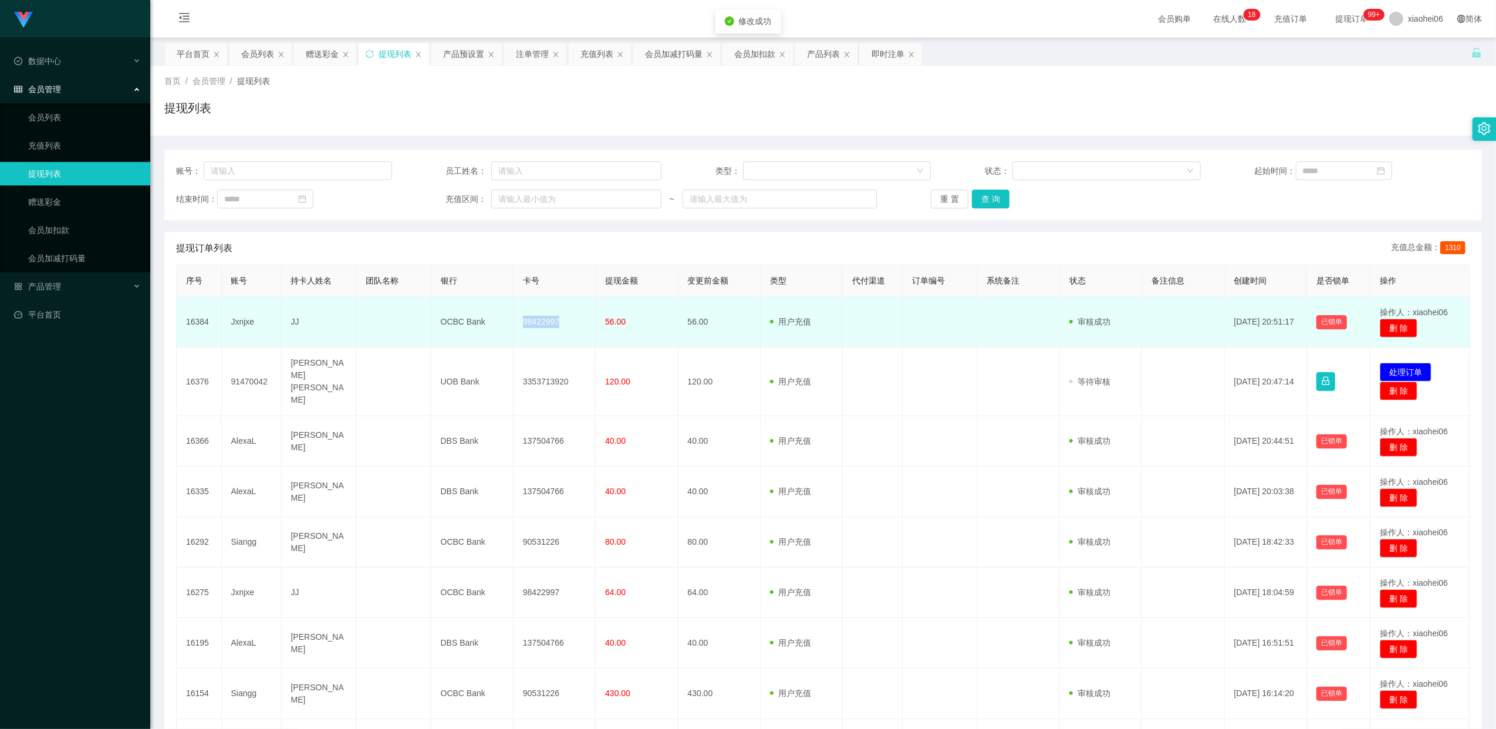
click at [545, 322] on td "98422997" at bounding box center [554, 322] width 82 height 50
click at [548, 325] on td "98422997" at bounding box center [554, 322] width 82 height 50
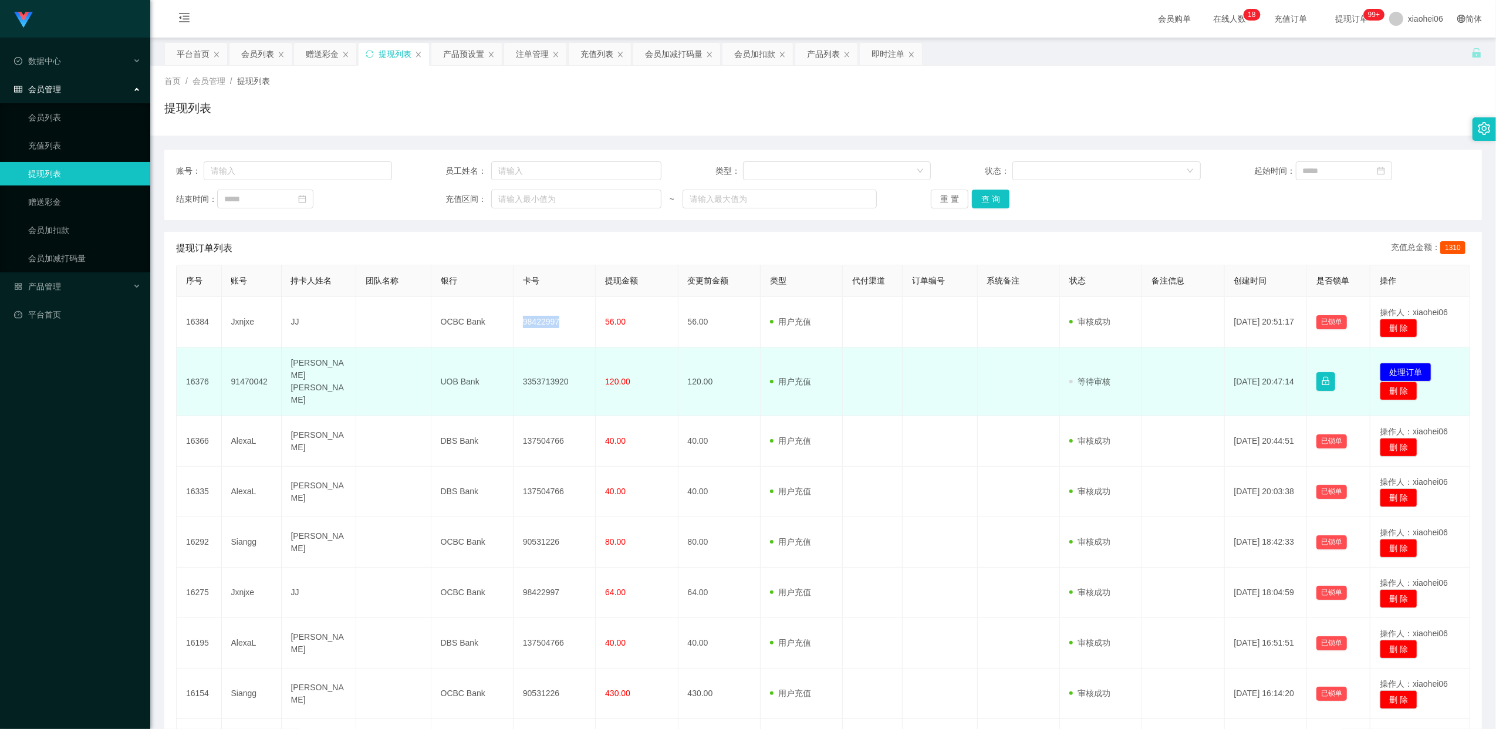
copy td "98422997"
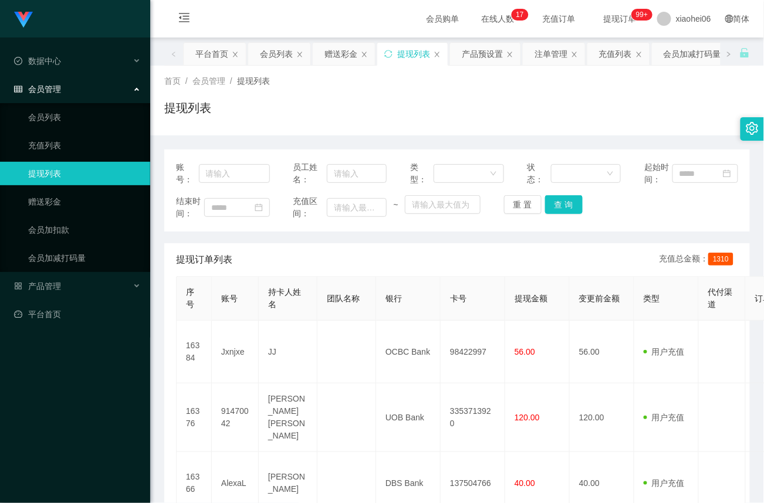
click at [284, 248] on div "提现订单列表 充值总金额： 1310" at bounding box center [457, 260] width 562 height 33
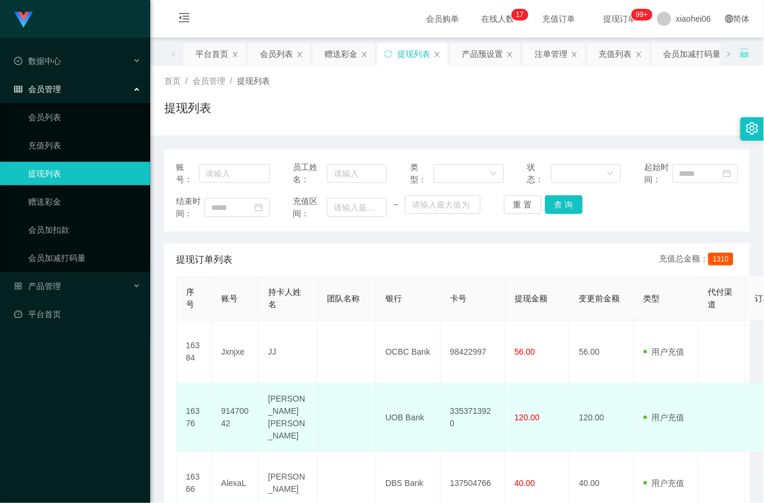
click at [470, 411] on td "3353713920" at bounding box center [473, 418] width 65 height 69
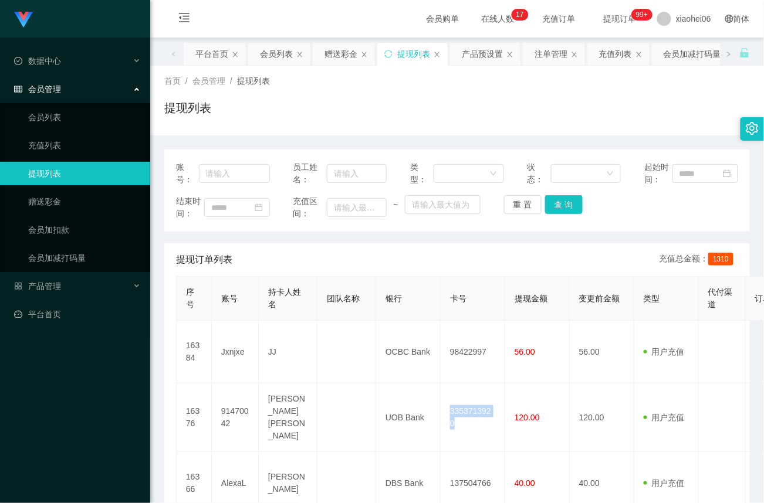
copy td "3353713920"
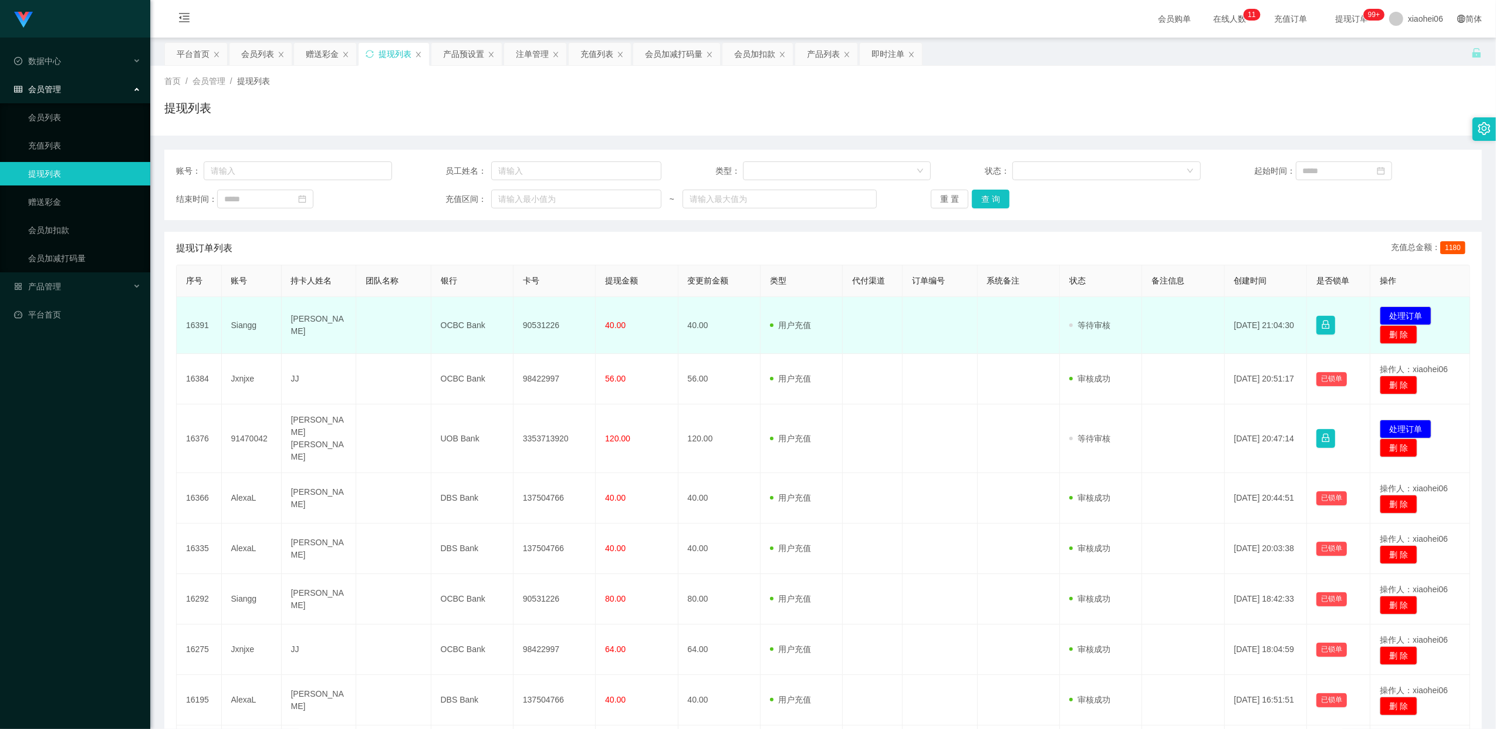
click at [540, 324] on td "90531226" at bounding box center [554, 325] width 82 height 57
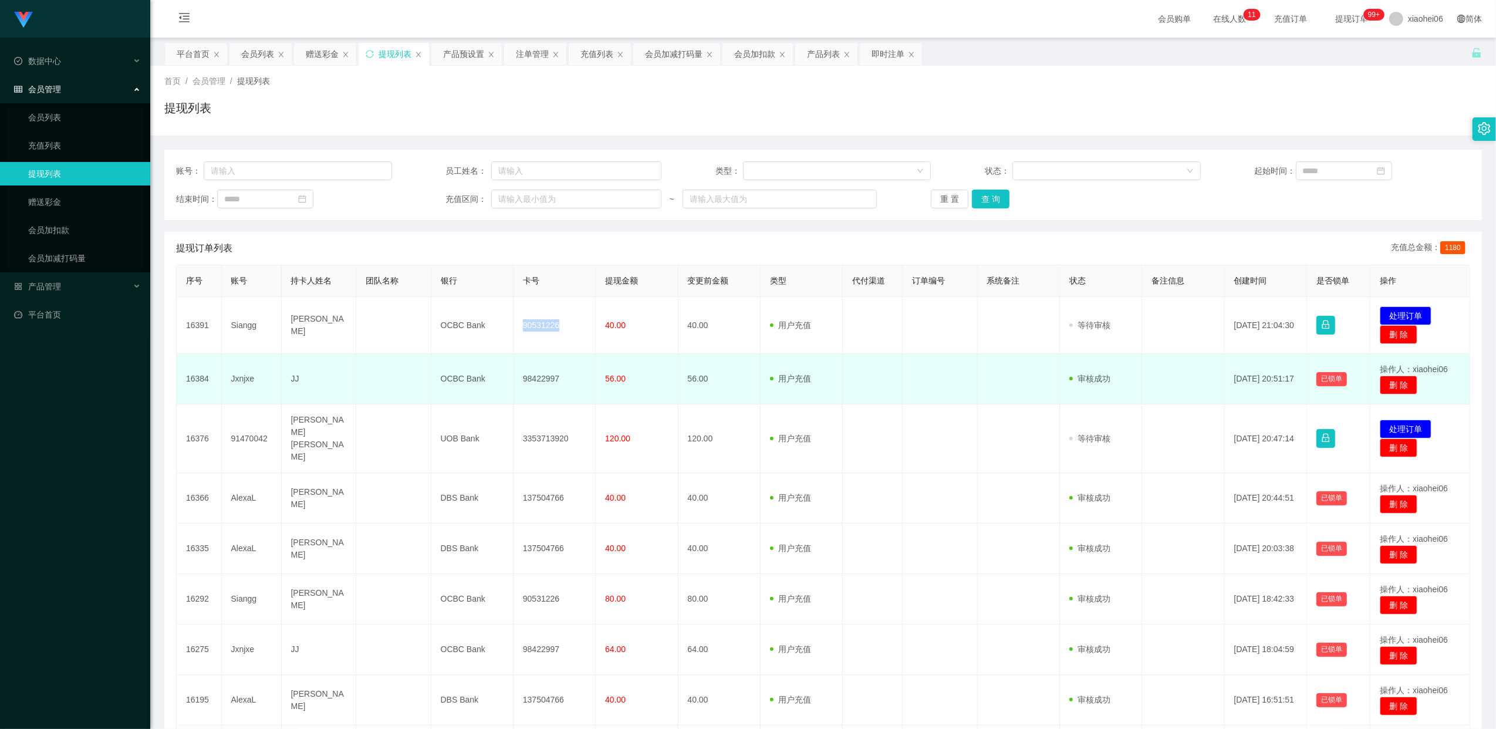
copy td "90531226"
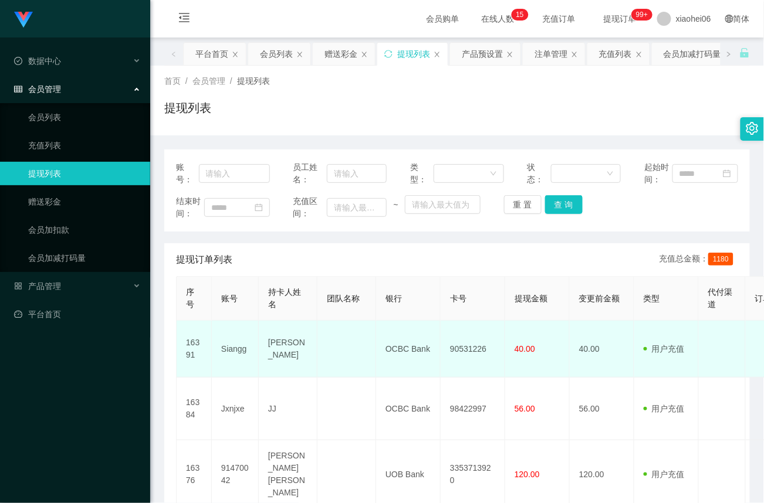
click at [294, 346] on td "[PERSON_NAME]" at bounding box center [288, 349] width 59 height 57
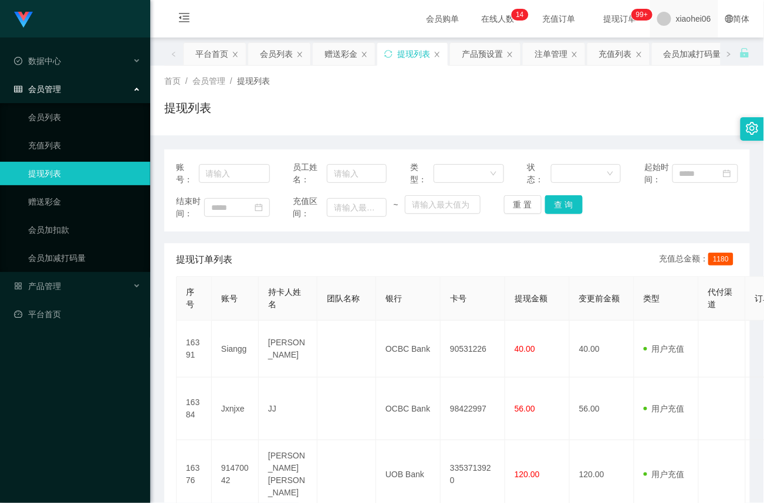
drag, startPoint x: 327, startPoint y: 88, endPoint x: 672, endPoint y: 12, distance: 353.8
click at [329, 88] on div "首页 / 会员管理 / 提现列表 / 提现列表" at bounding box center [457, 100] width 586 height 51
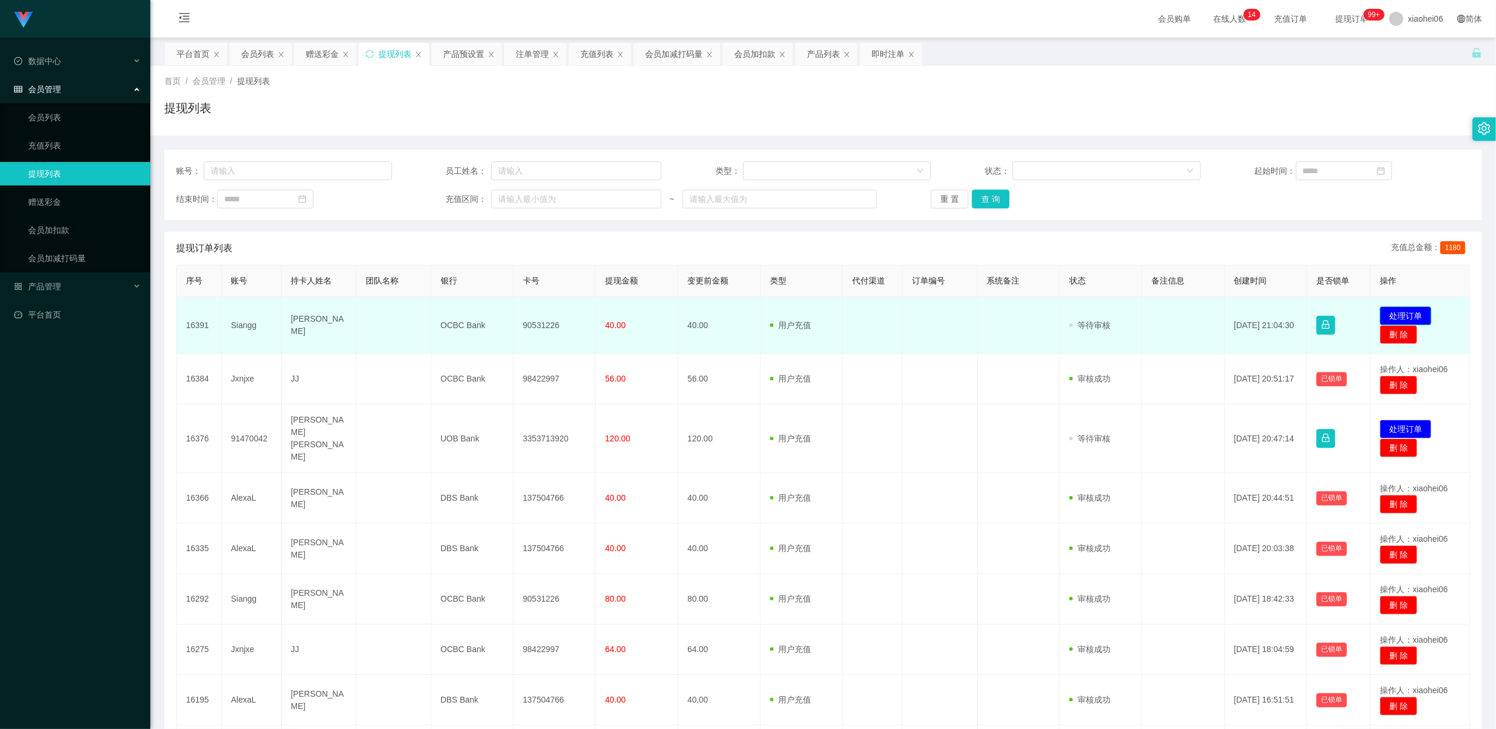
drag, startPoint x: 1401, startPoint y: 316, endPoint x: 1271, endPoint y: 334, distance: 131.6
click at [1401, 316] on button "处理订单" at bounding box center [1406, 315] width 52 height 19
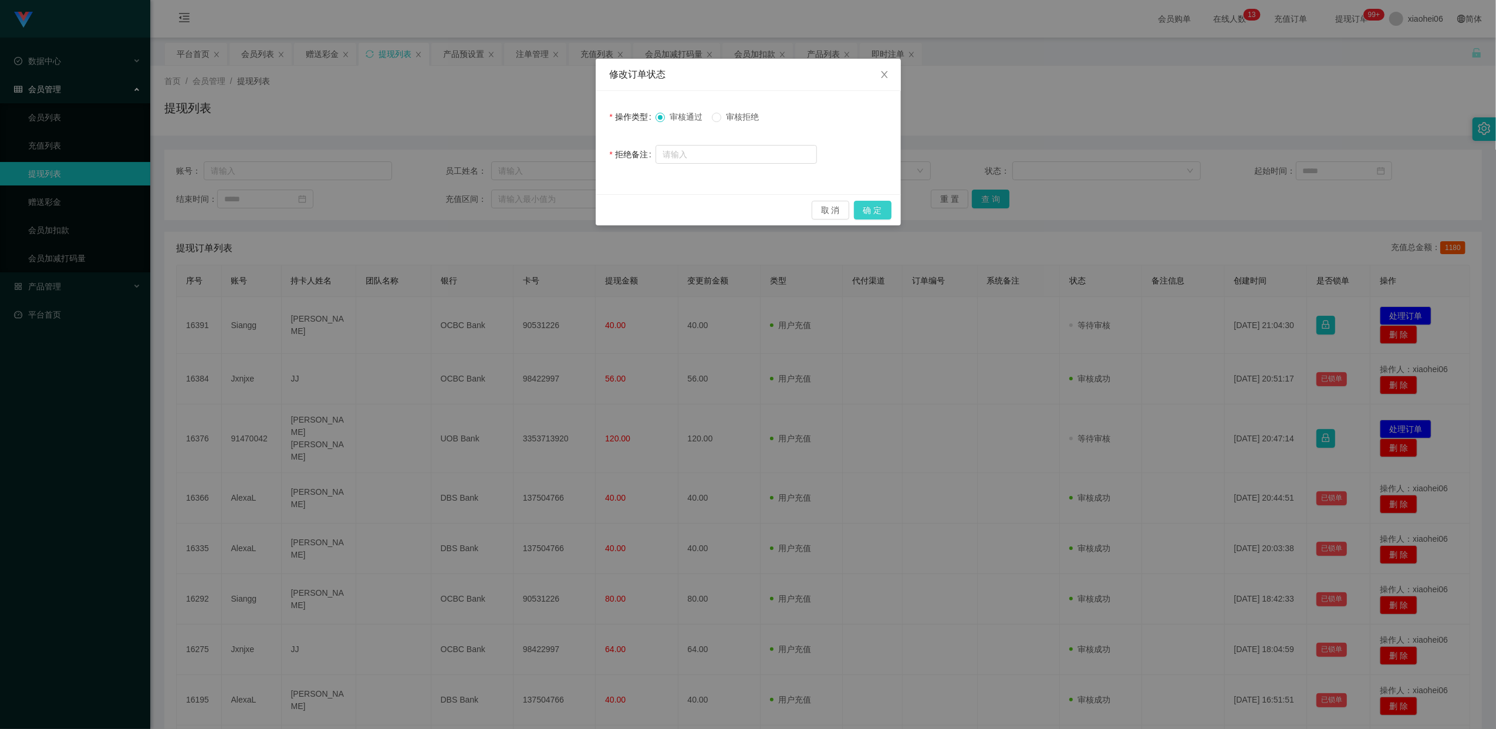
click at [871, 208] on button "确 定" at bounding box center [873, 210] width 38 height 19
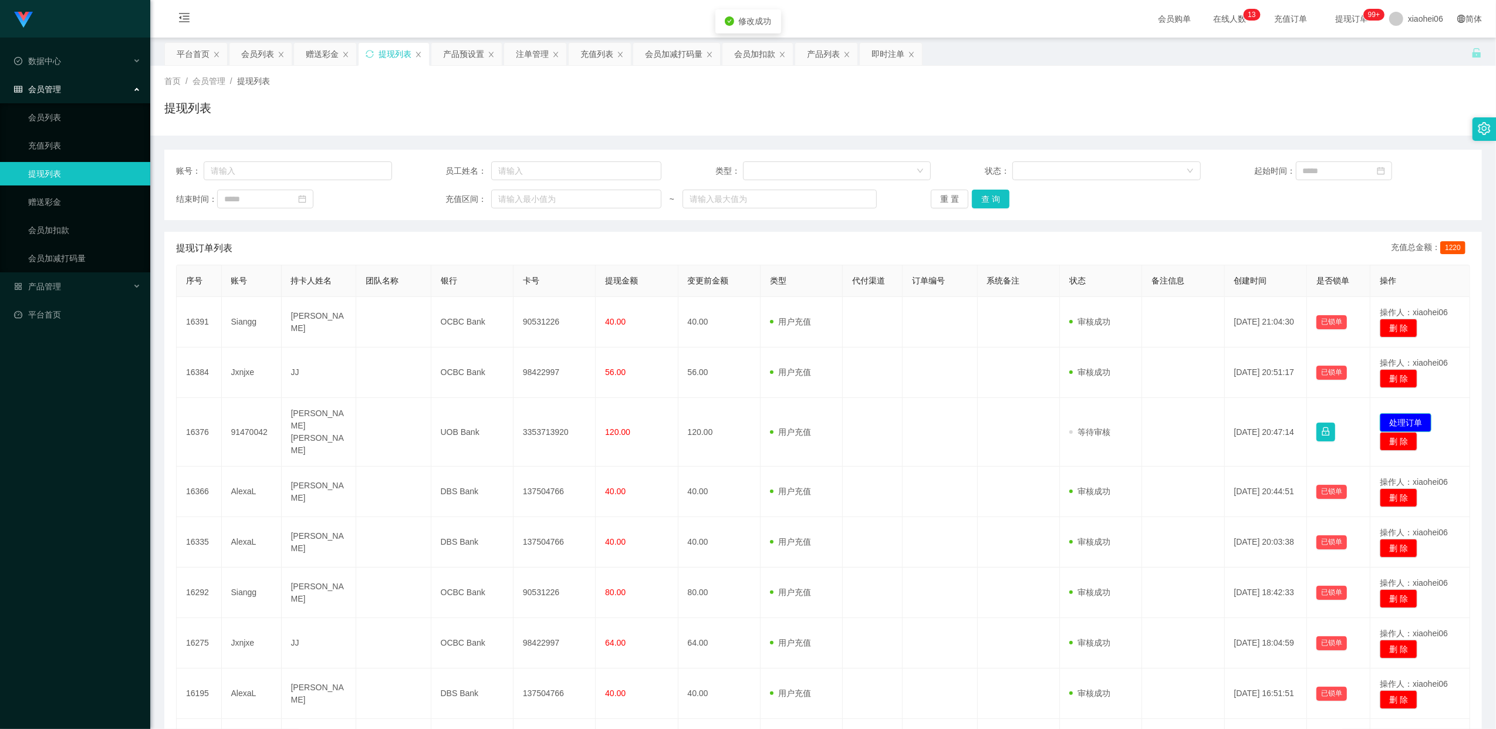
drag, startPoint x: 1400, startPoint y: 411, endPoint x: 1322, endPoint y: 397, distance: 78.8
click at [1400, 413] on button "处理订单" at bounding box center [1406, 422] width 52 height 19
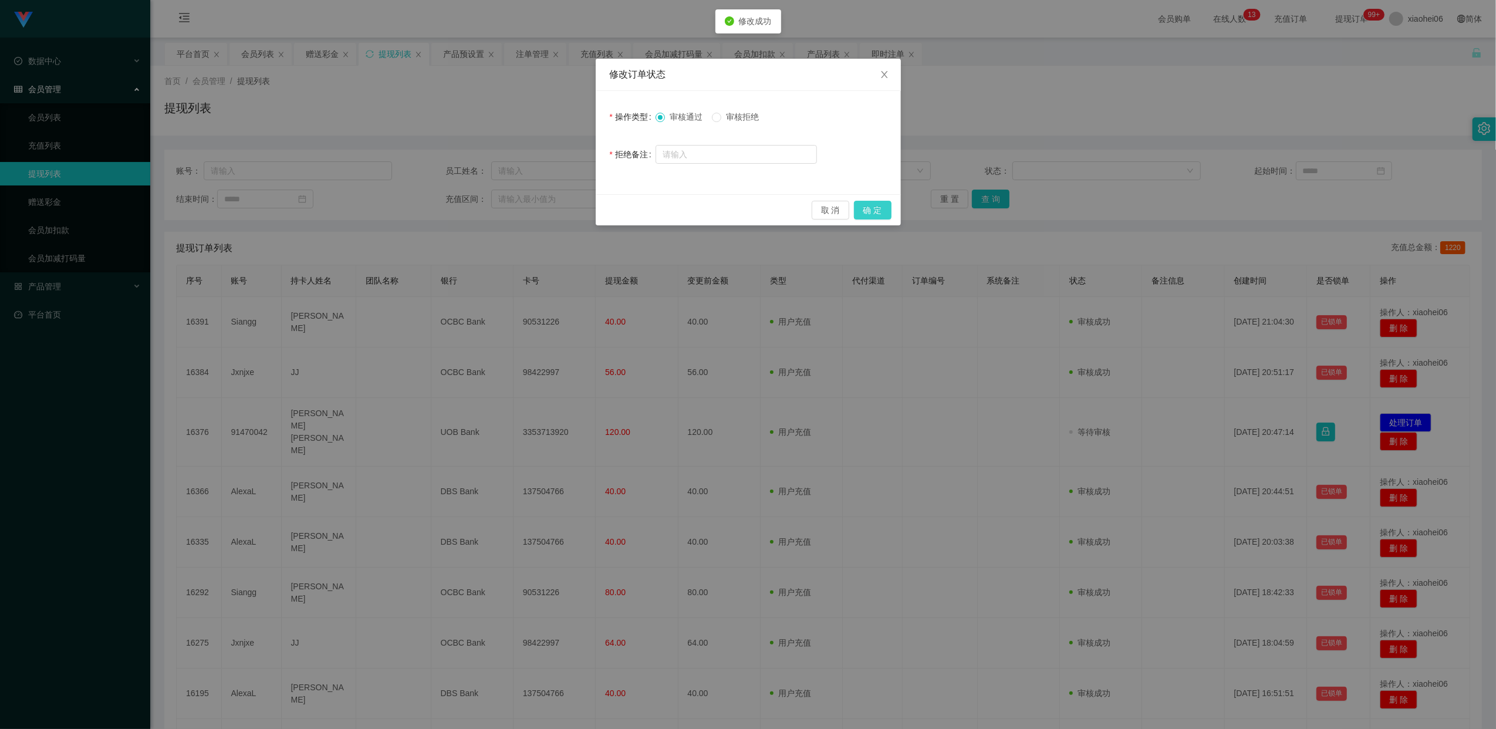
click at [880, 205] on button "确 定" at bounding box center [873, 210] width 38 height 19
